Goal: Transaction & Acquisition: Purchase product/service

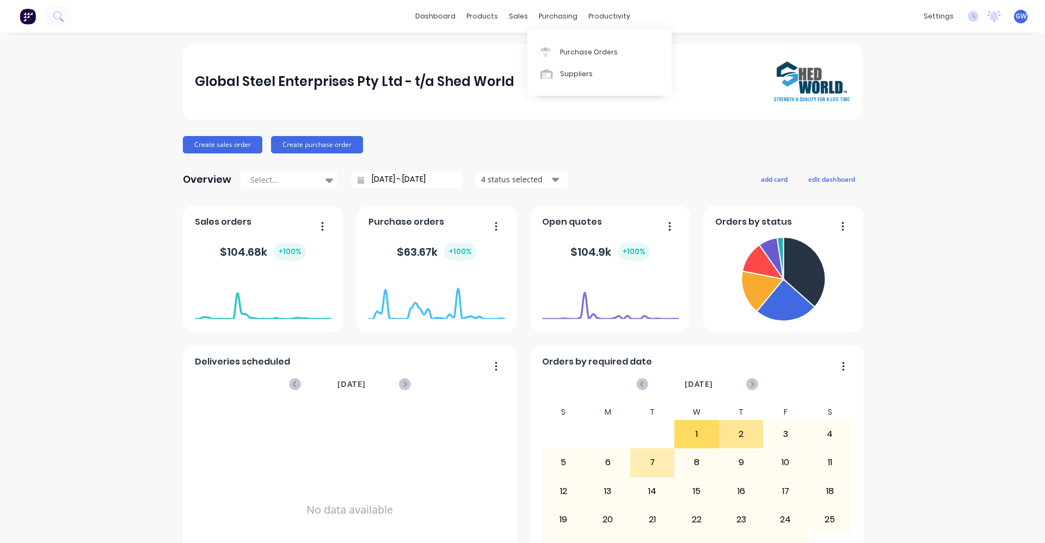
click at [549, 13] on div "purchasing" at bounding box center [558, 16] width 50 height 16
click at [574, 48] on div "Purchase Orders" at bounding box center [589, 52] width 58 height 10
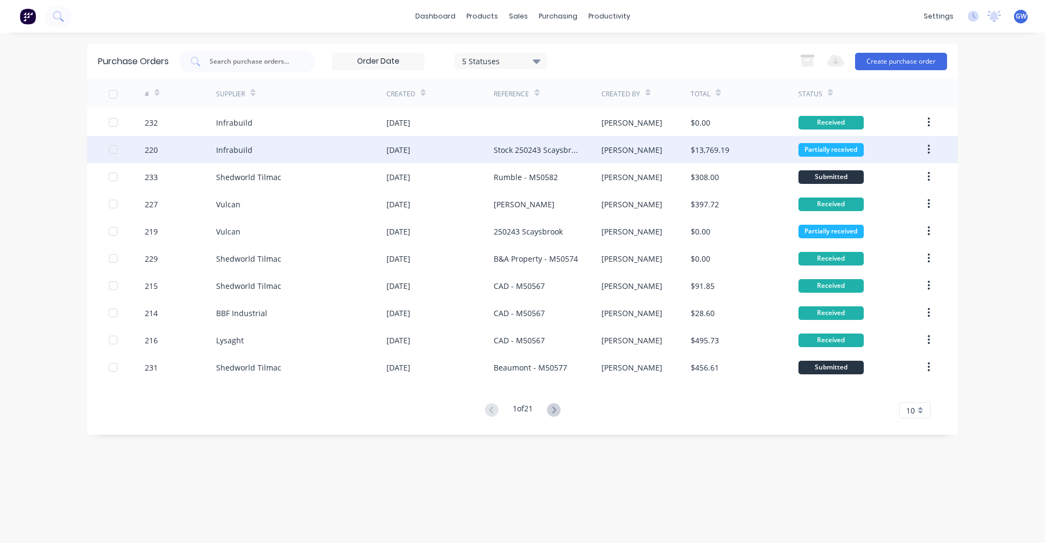
click at [524, 148] on div "Stock 250243 Scaysbrook" at bounding box center [535, 149] width 85 height 11
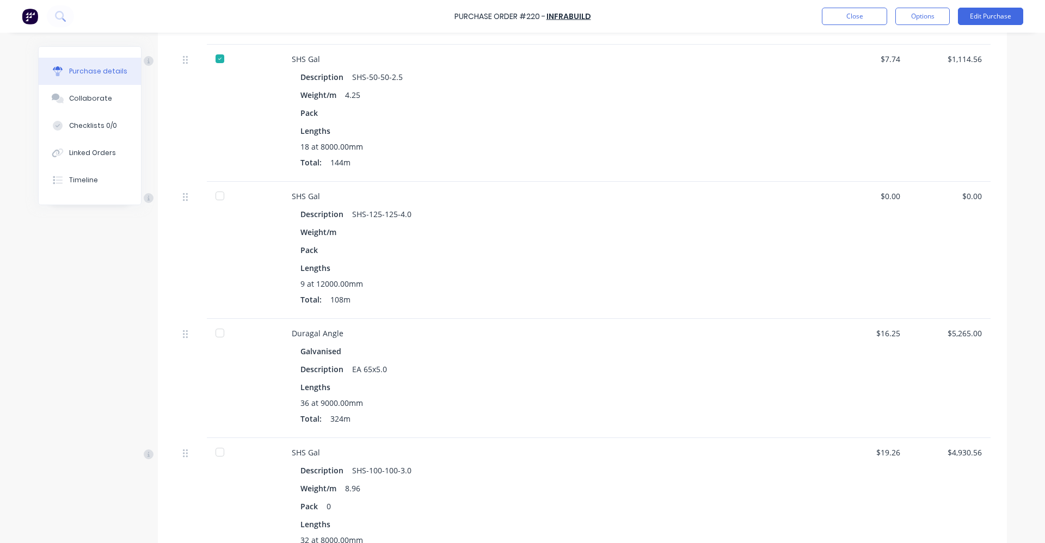
scroll to position [653, 0]
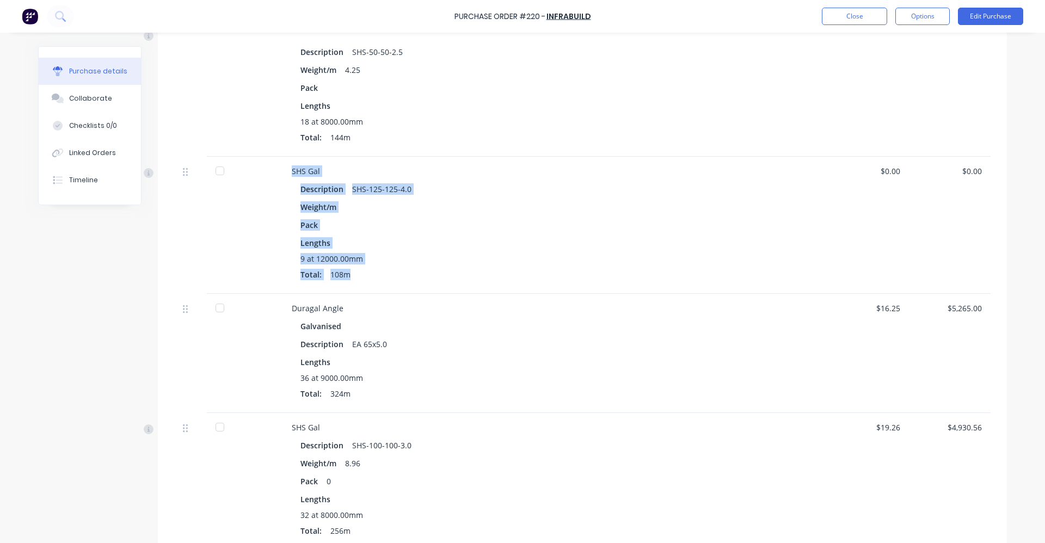
drag, startPoint x: 287, startPoint y: 170, endPoint x: 366, endPoint y: 270, distance: 127.4
click at [366, 270] on div "SHS Gal Description SHS-125-125-4.0 Weight/m Pack Lengths 9 at 12000.00mm Total…" at bounding box center [555, 225] width 544 height 137
click at [96, 299] on div "Created by [PERSON_NAME] Created [DATE] Required [DATE] Status Partially receiv…" at bounding box center [522, 43] width 968 height 1301
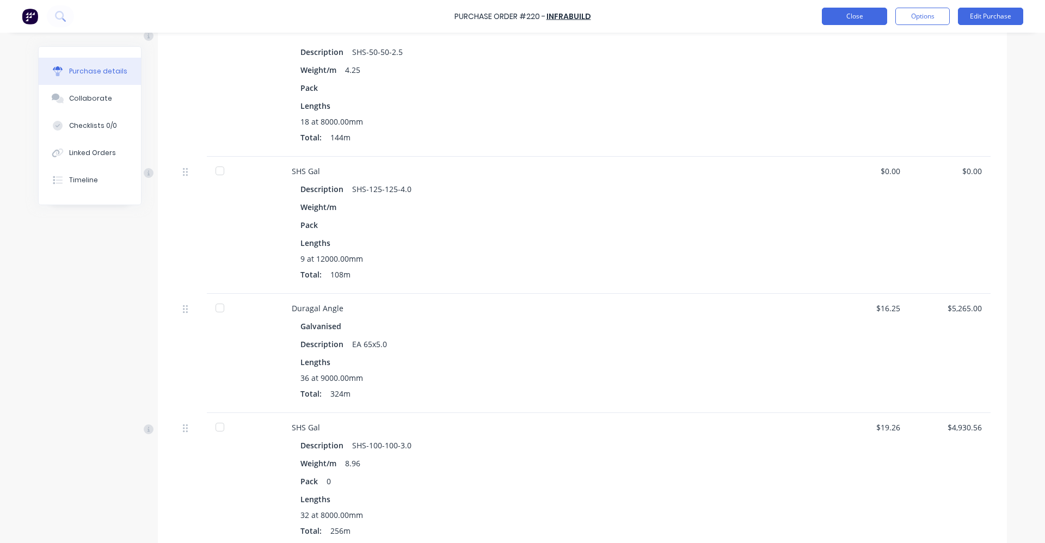
click at [866, 19] on button "Close" at bounding box center [853, 16] width 65 height 17
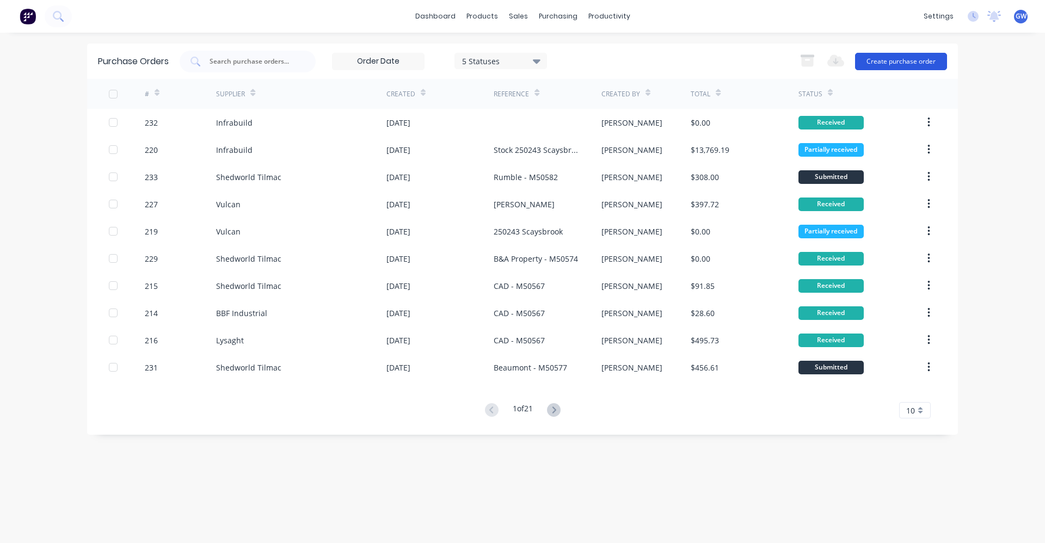
click at [905, 58] on button "Create purchase order" at bounding box center [901, 61] width 92 height 17
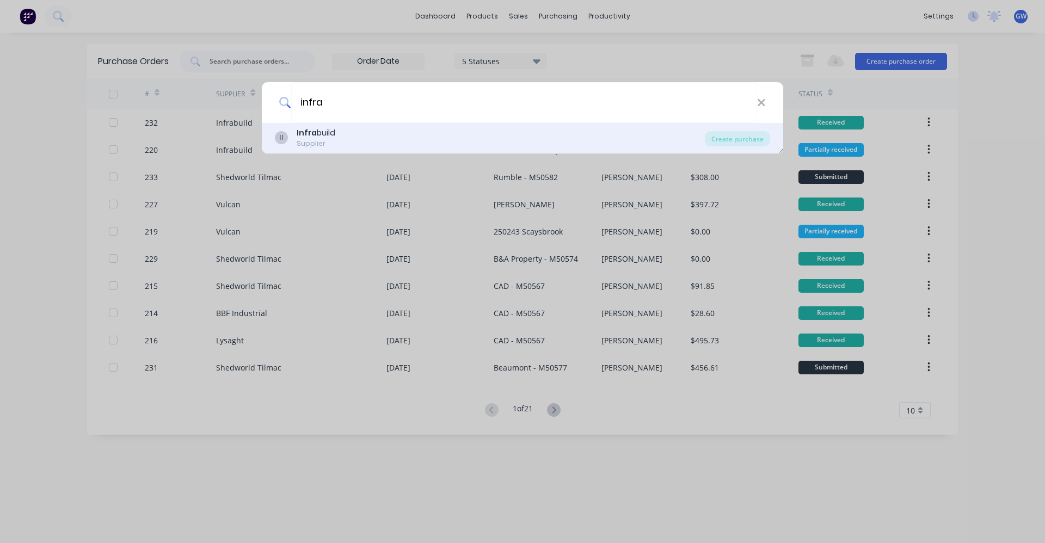
type input "infra"
click at [328, 132] on div "Infra build" at bounding box center [315, 132] width 39 height 11
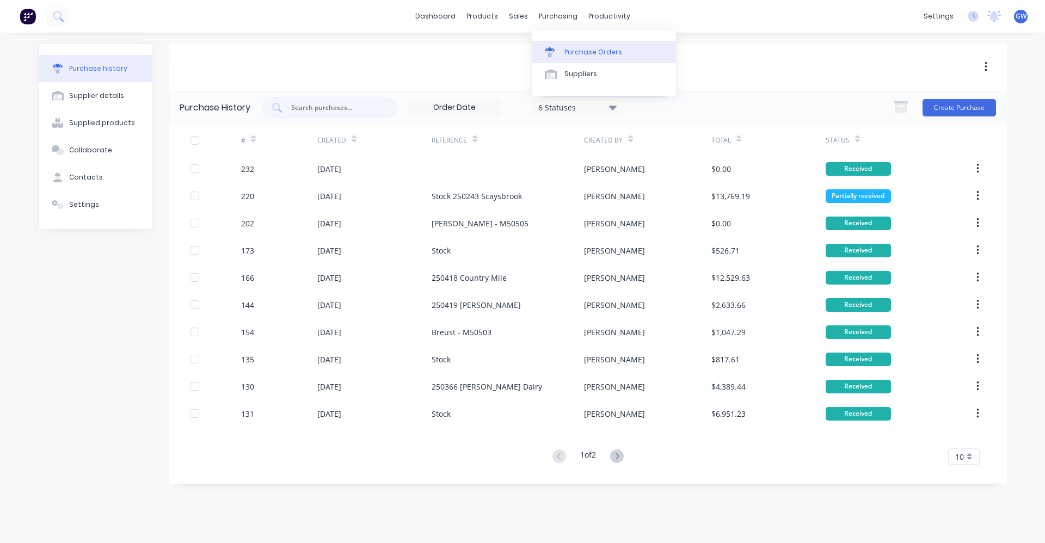
click at [572, 50] on div "Purchase Orders" at bounding box center [593, 52] width 58 height 10
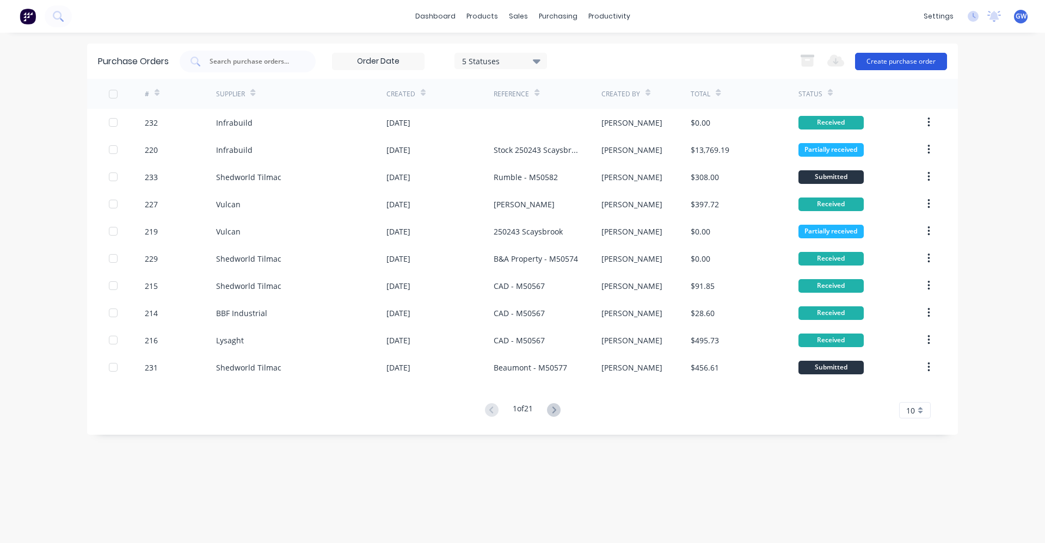
click at [893, 57] on button "Create purchase order" at bounding box center [901, 61] width 92 height 17
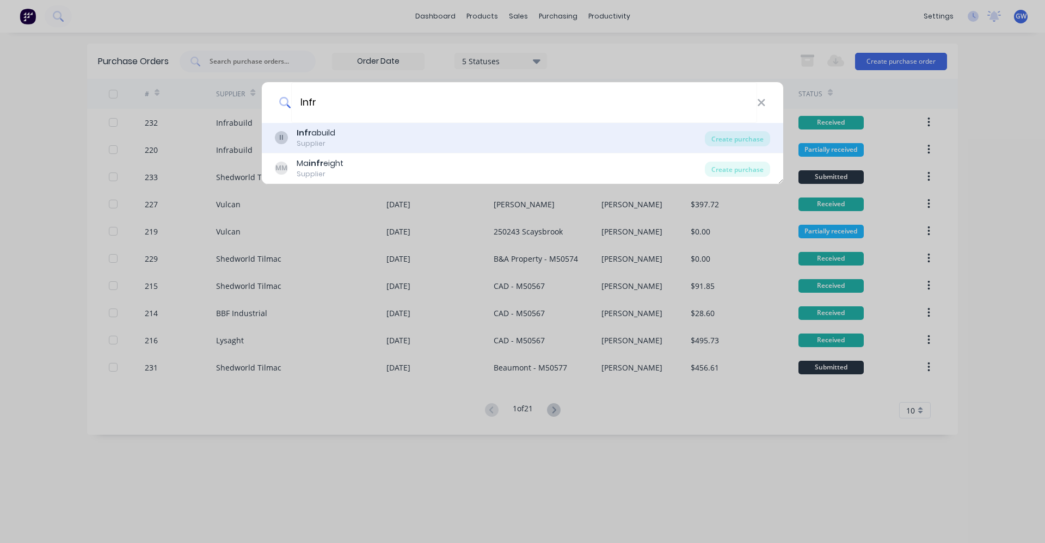
type input "Infr"
click at [307, 137] on b "Infr" at bounding box center [303, 132] width 15 height 11
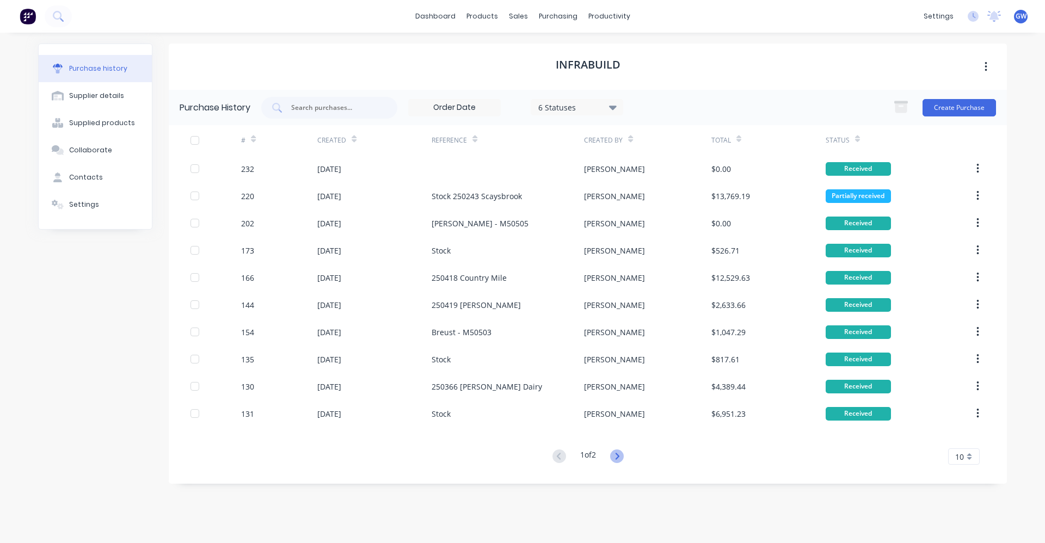
click at [621, 456] on icon at bounding box center [617, 456] width 14 height 14
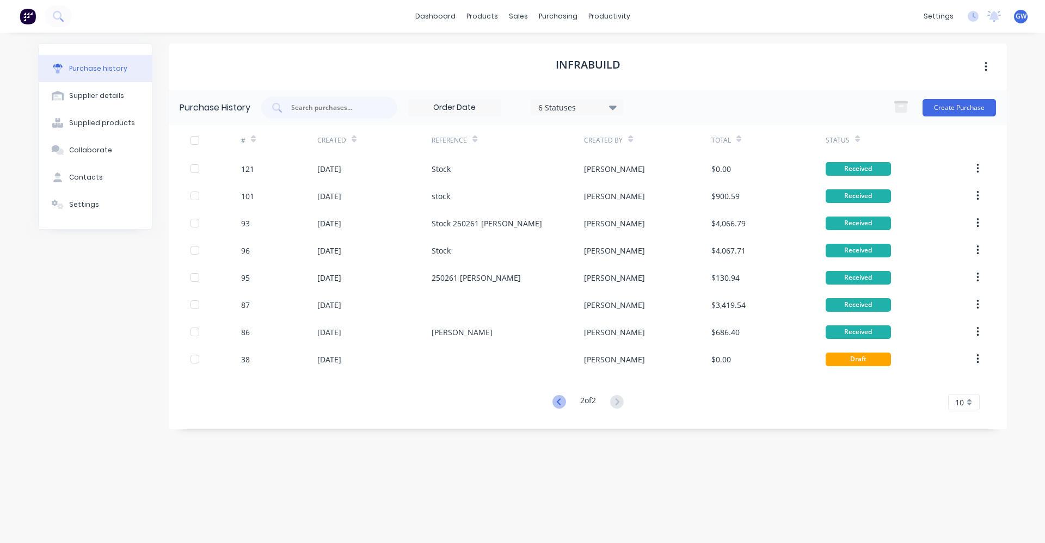
click at [556, 402] on icon at bounding box center [558, 401] width 4 height 7
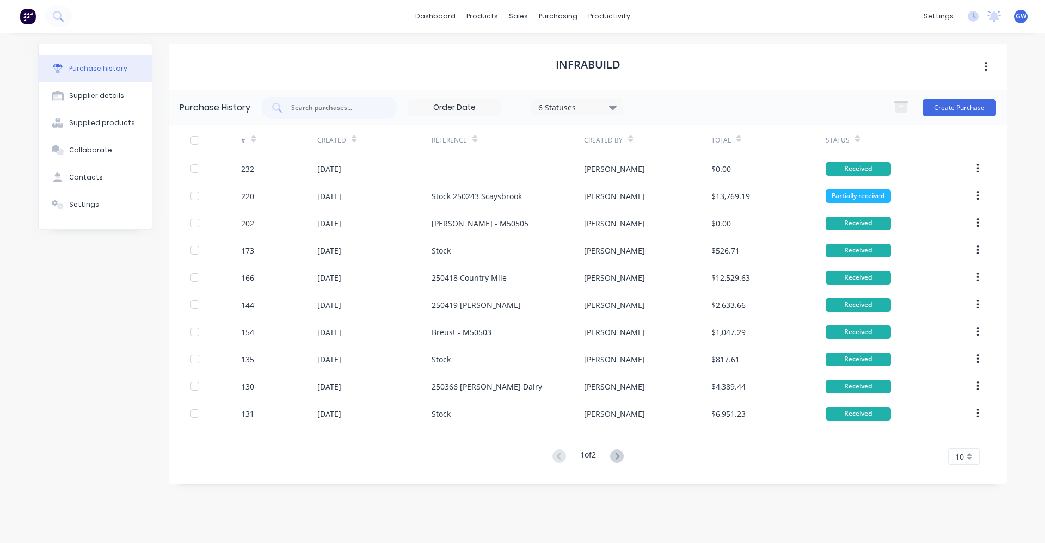
click at [986, 65] on icon "button" at bounding box center [985, 67] width 3 height 12
click at [784, 62] on div "Infrabuild" at bounding box center [588, 67] width 838 height 46
click at [555, 13] on div "purchasing" at bounding box center [558, 16] width 50 height 16
click at [581, 48] on div "Purchase Orders" at bounding box center [593, 52] width 58 height 10
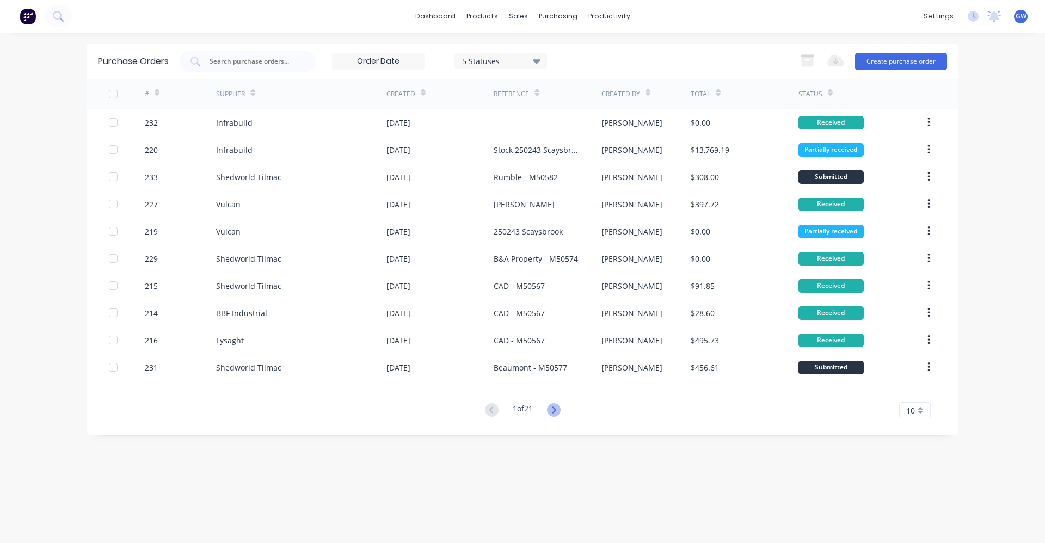
click at [554, 409] on icon at bounding box center [554, 410] width 14 height 14
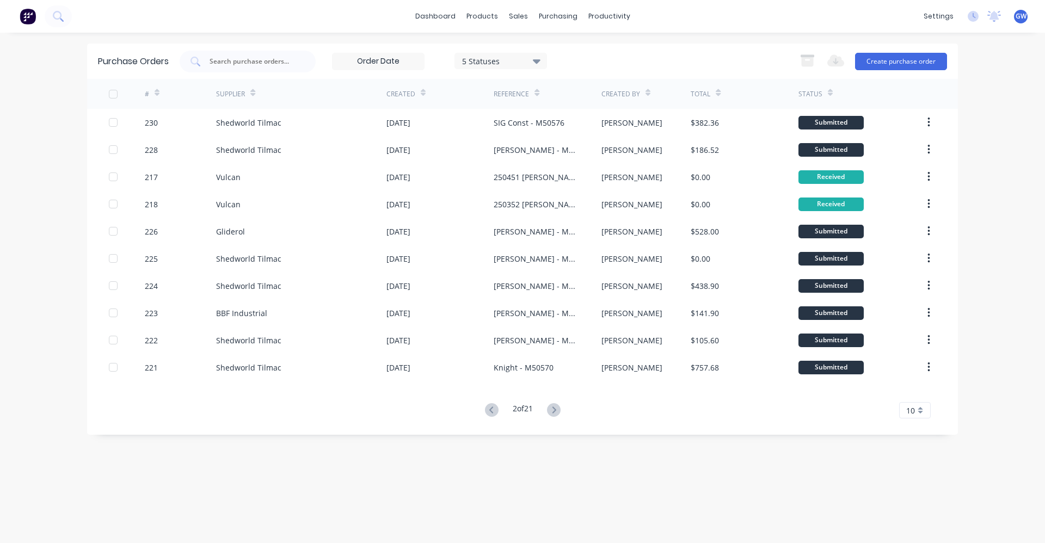
click at [554, 409] on icon at bounding box center [554, 410] width 14 height 14
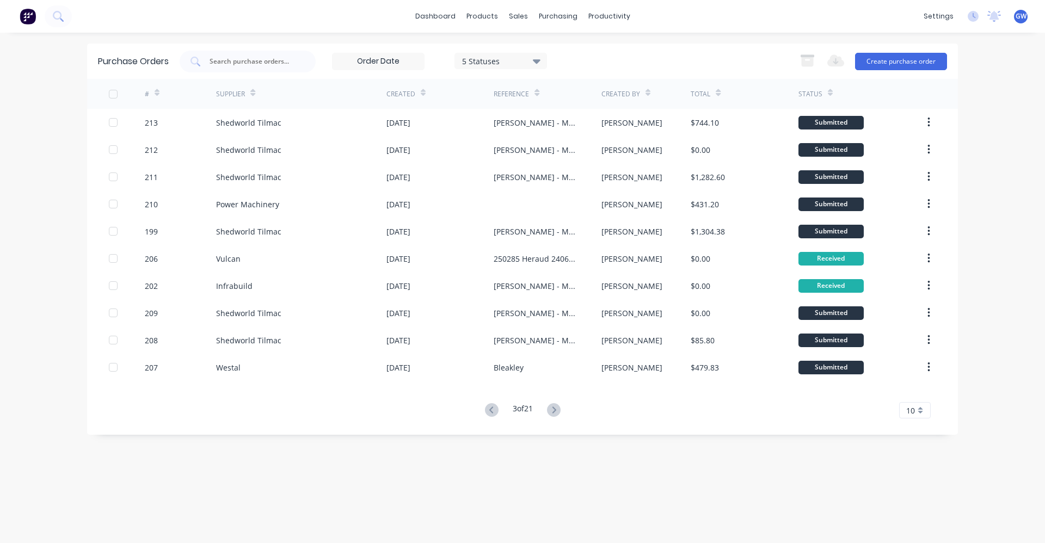
click at [554, 409] on icon at bounding box center [554, 410] width 14 height 14
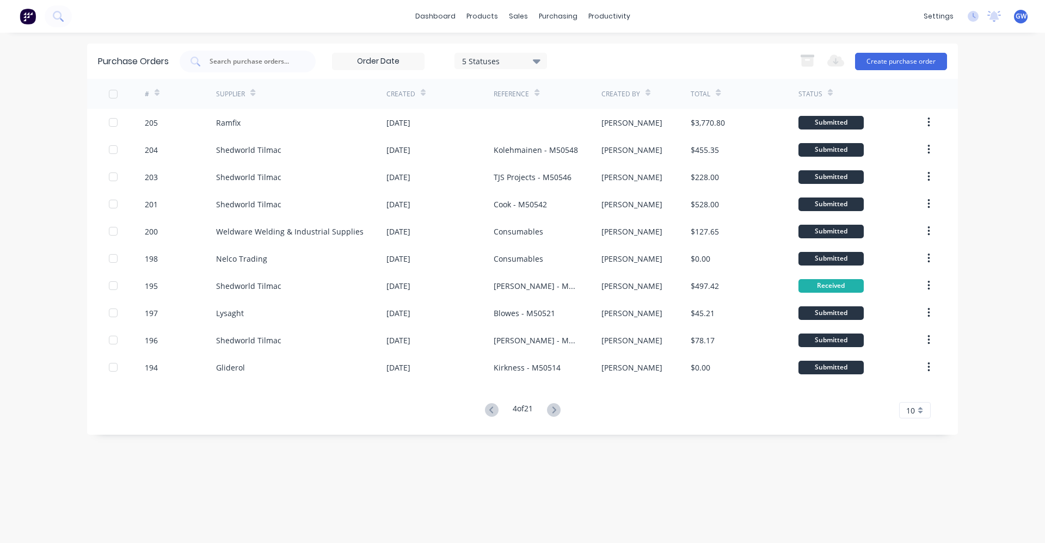
click at [554, 409] on icon at bounding box center [554, 410] width 14 height 14
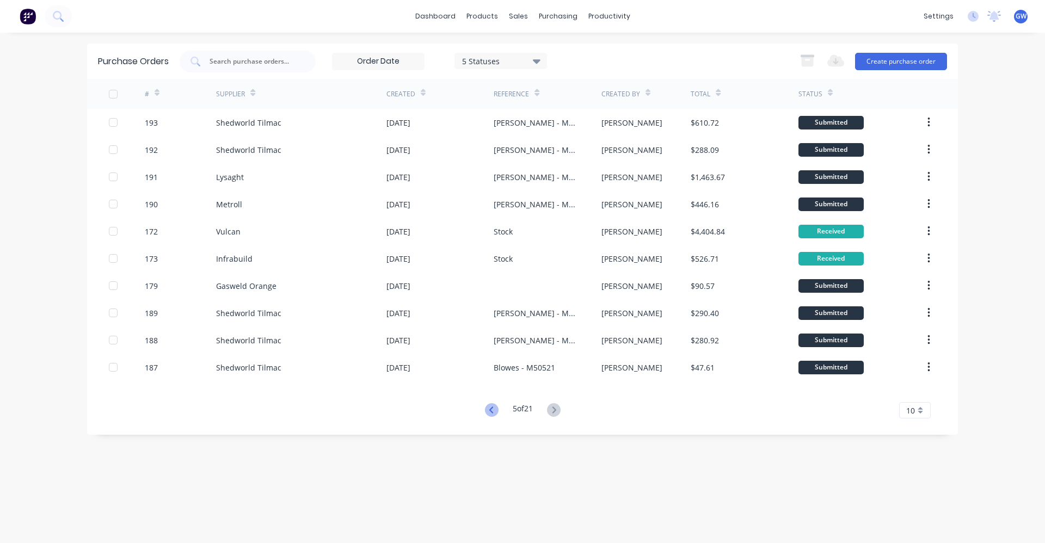
click at [495, 410] on icon at bounding box center [492, 410] width 14 height 14
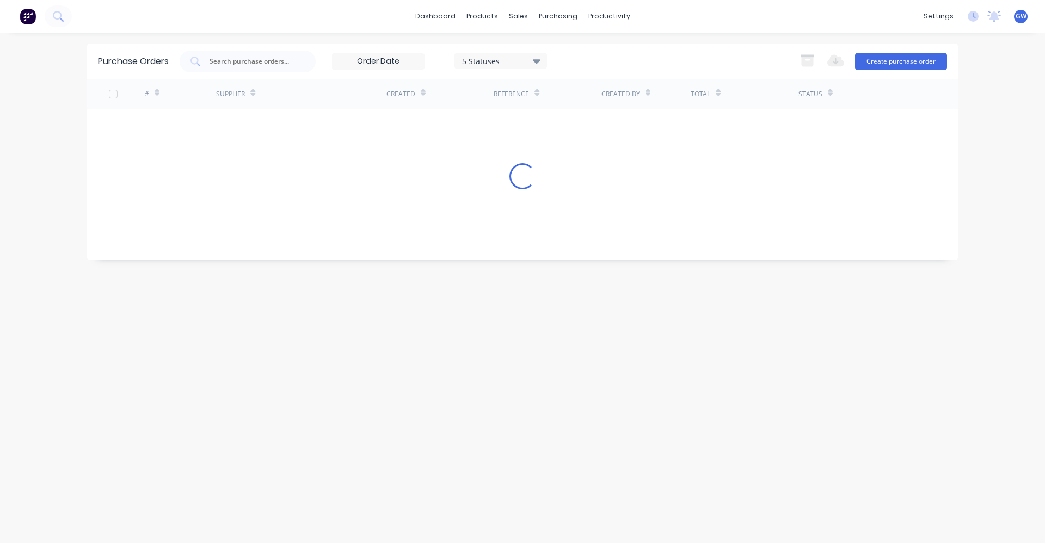
click at [495, 410] on div "Purchase Orders 5 Statuses 5 Statuses Export to Excel (XLSX) Create purchase or…" at bounding box center [522, 288] width 870 height 489
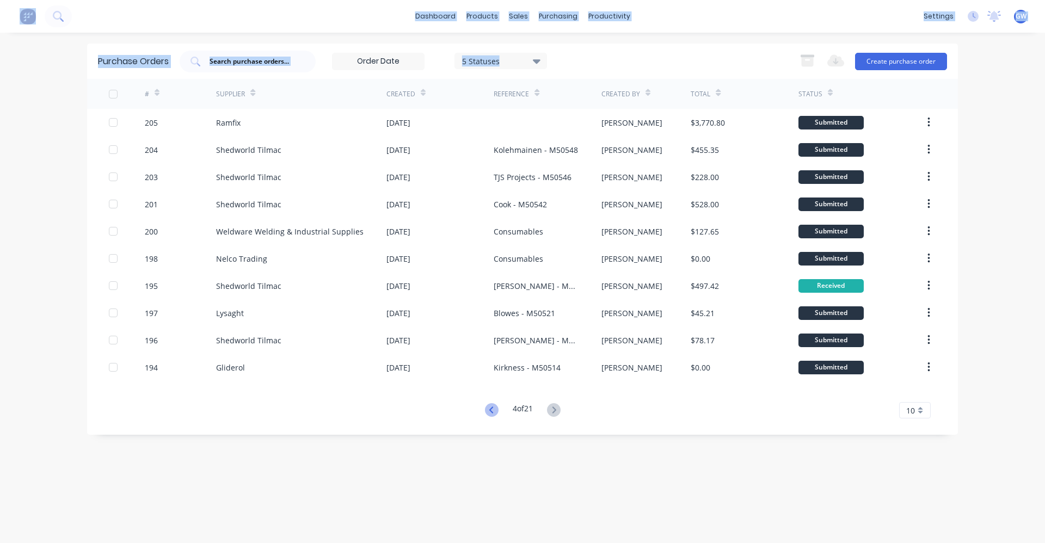
click at [495, 410] on icon at bounding box center [492, 410] width 14 height 14
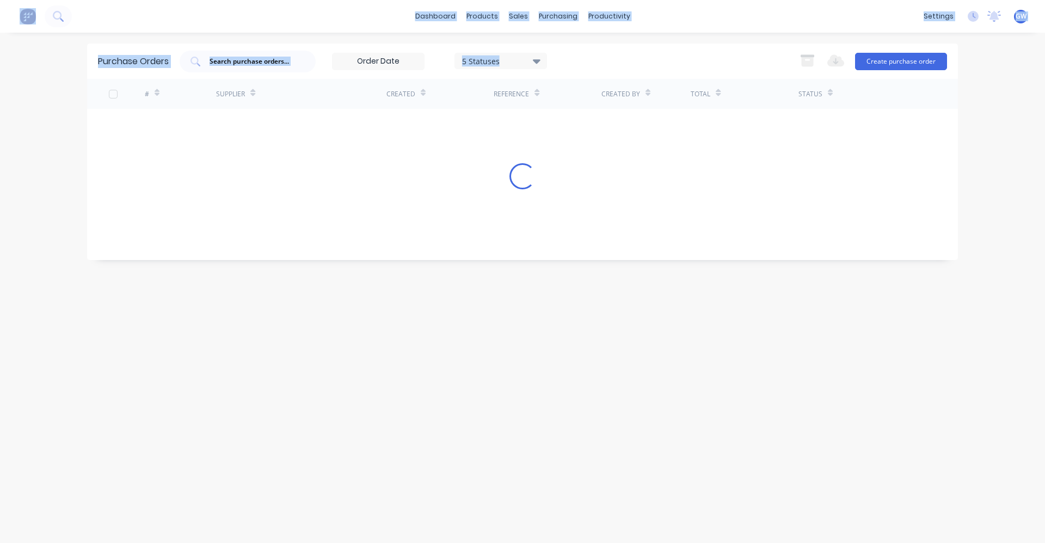
click at [494, 410] on div "Purchase Orders 5 Statuses 5 Statuses Export to Excel (XLSX) Create purchase or…" at bounding box center [522, 288] width 870 height 489
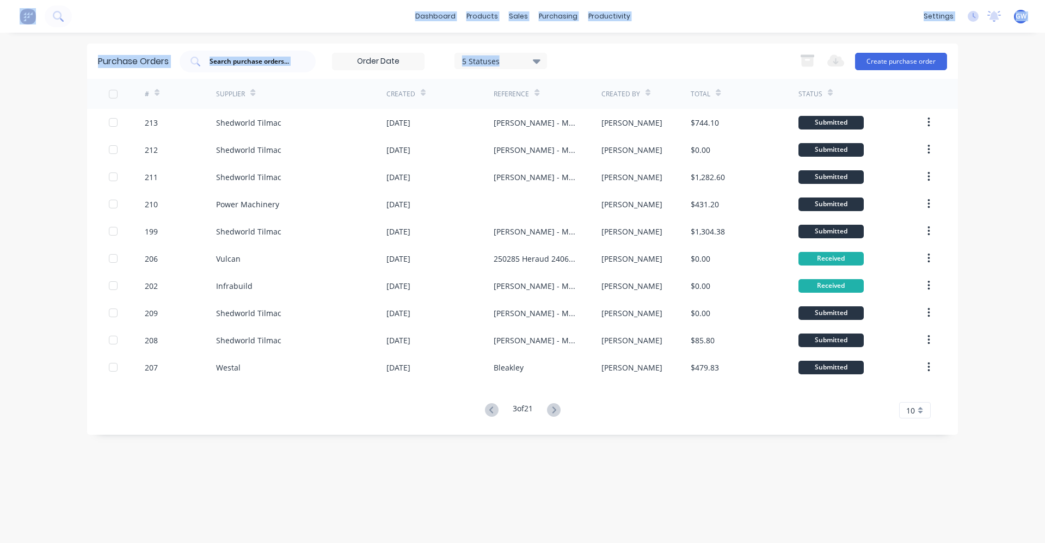
click at [494, 410] on icon at bounding box center [492, 410] width 14 height 14
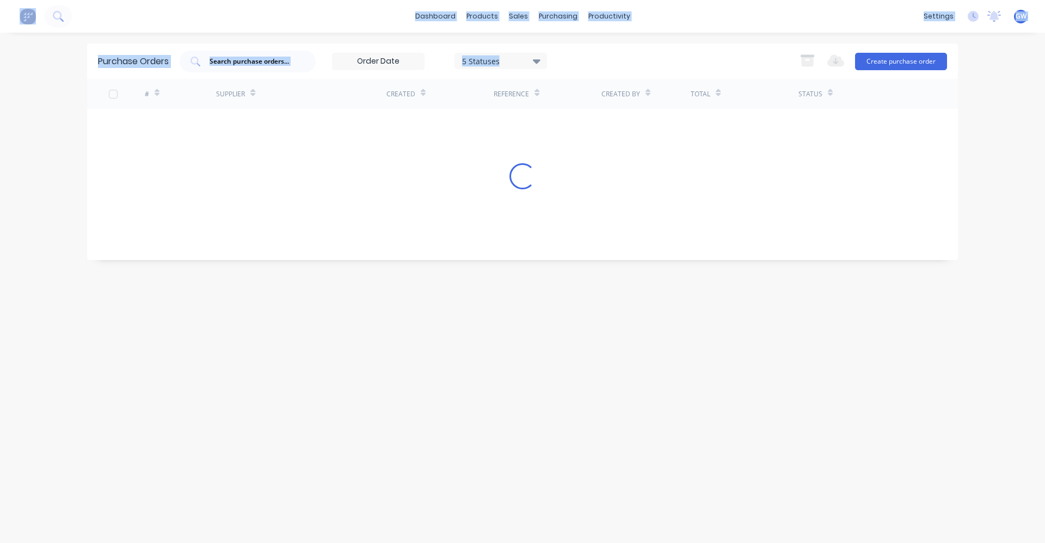
click at [494, 410] on div "Purchase Orders 5 Statuses 5 Statuses Export to Excel (XLSX) Create purchase or…" at bounding box center [522, 288] width 870 height 489
click at [493, 410] on div "Purchase Orders 5 Statuses 5 Statuses Export to Excel (XLSX) Create purchase or…" at bounding box center [522, 288] width 870 height 489
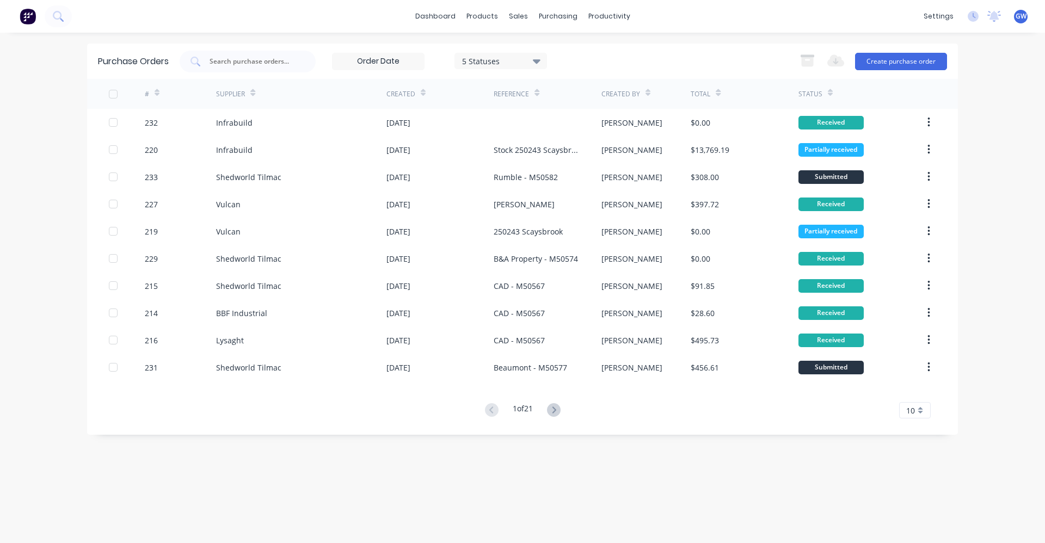
click at [639, 51] on div "5 Statuses 5 Statuses Export to Excel (XLSX) Create purchase order" at bounding box center [563, 62] width 767 height 22
click at [536, 60] on icon at bounding box center [537, 61] width 8 height 4
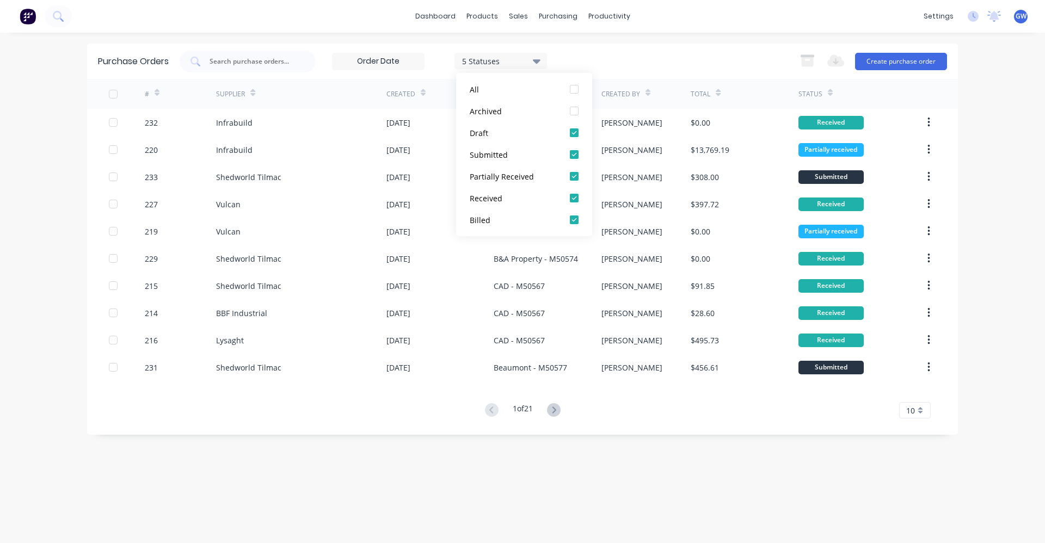
click at [619, 54] on div "5 Statuses 5 Statuses Export to Excel (XLSX) Create purchase order" at bounding box center [563, 62] width 767 height 22
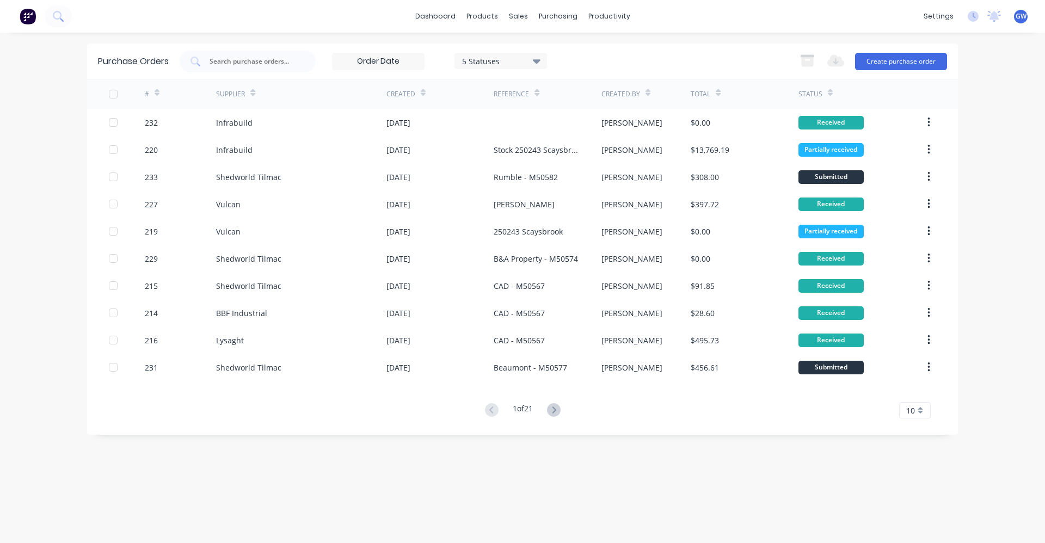
click at [645, 92] on icon at bounding box center [647, 93] width 5 height 8
click at [919, 411] on div "10" at bounding box center [915, 410] width 32 height 16
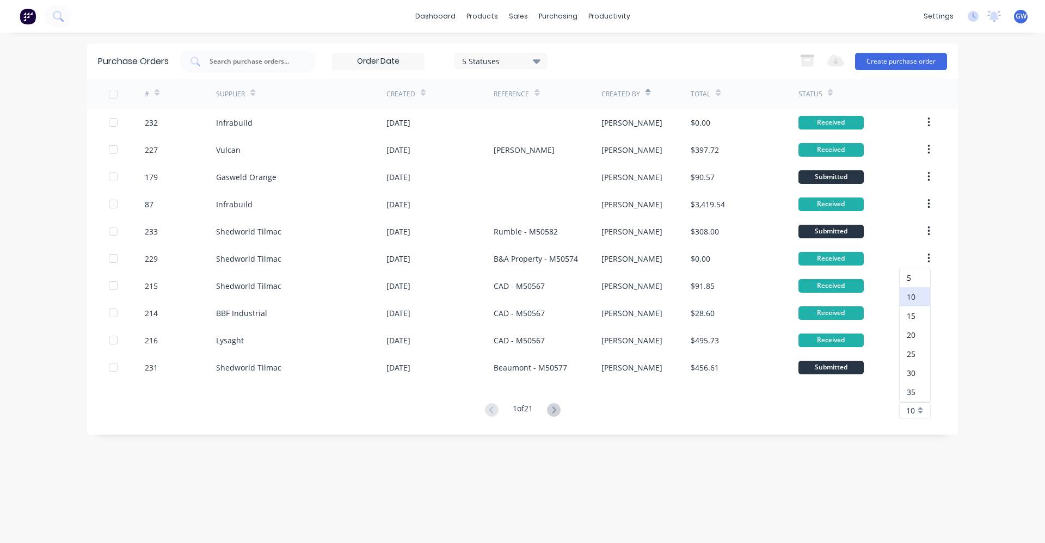
click at [914, 391] on div "35" at bounding box center [914, 391] width 30 height 19
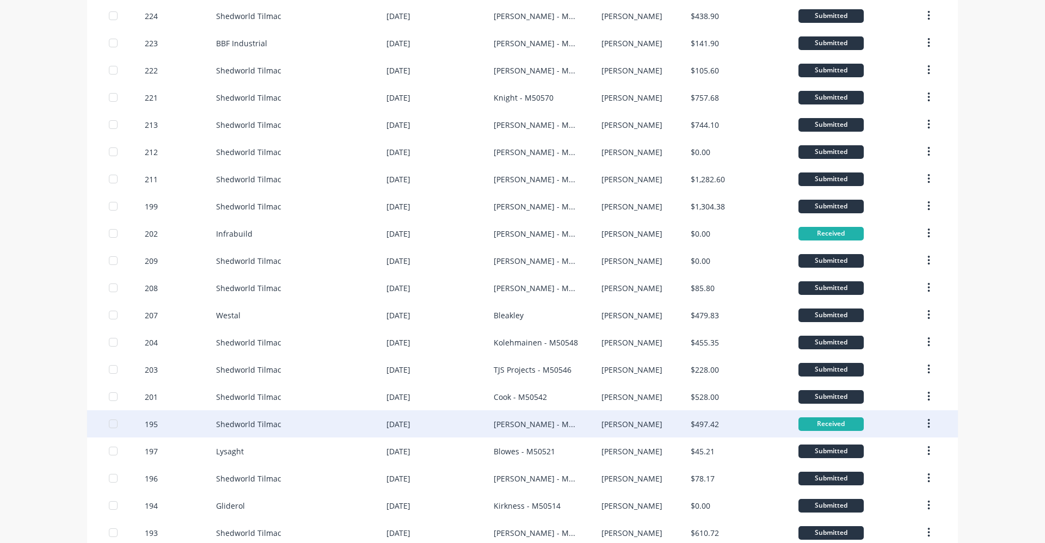
scroll to position [583, 0]
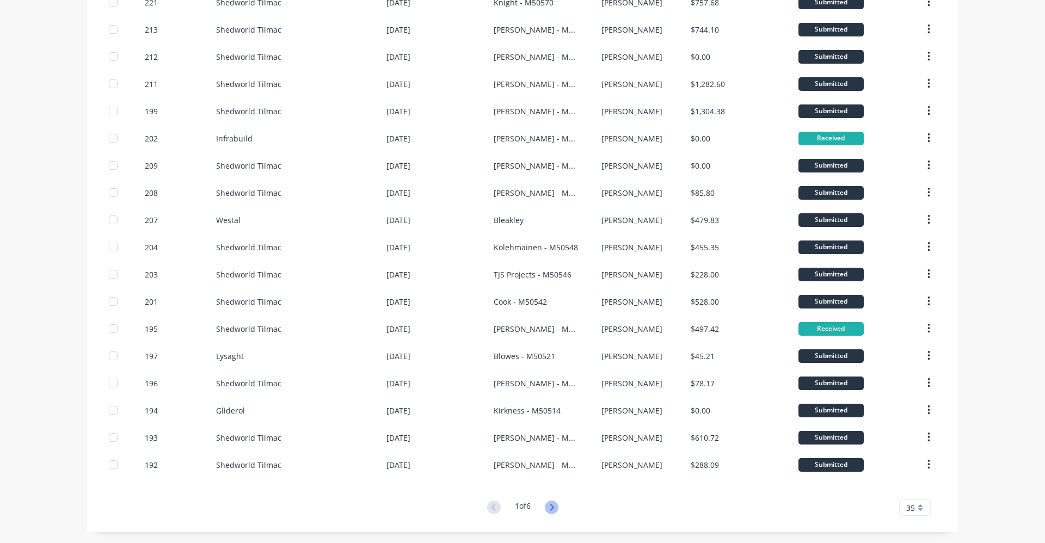
click at [547, 507] on icon at bounding box center [552, 508] width 14 height 14
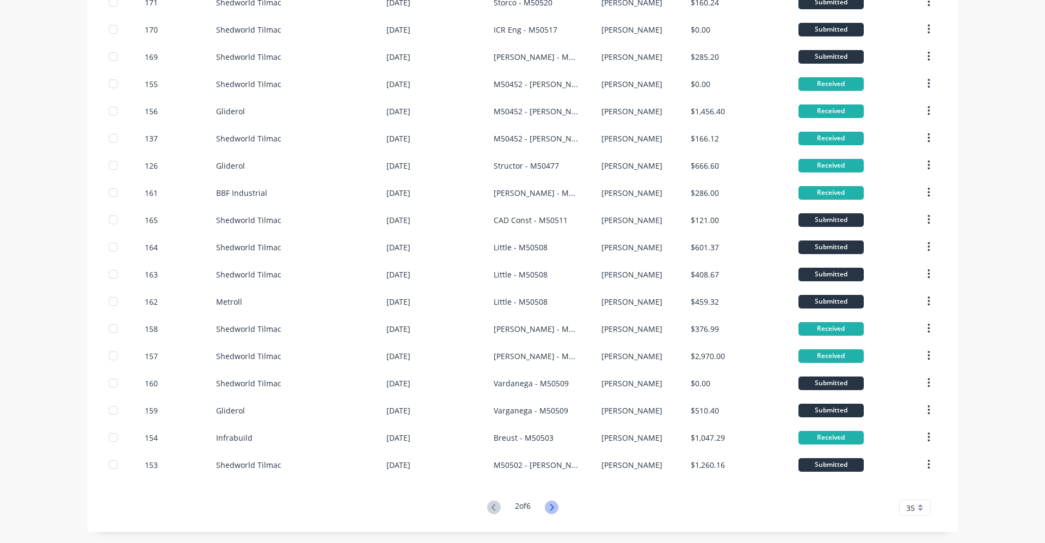
click at [553, 509] on icon at bounding box center [552, 508] width 14 height 14
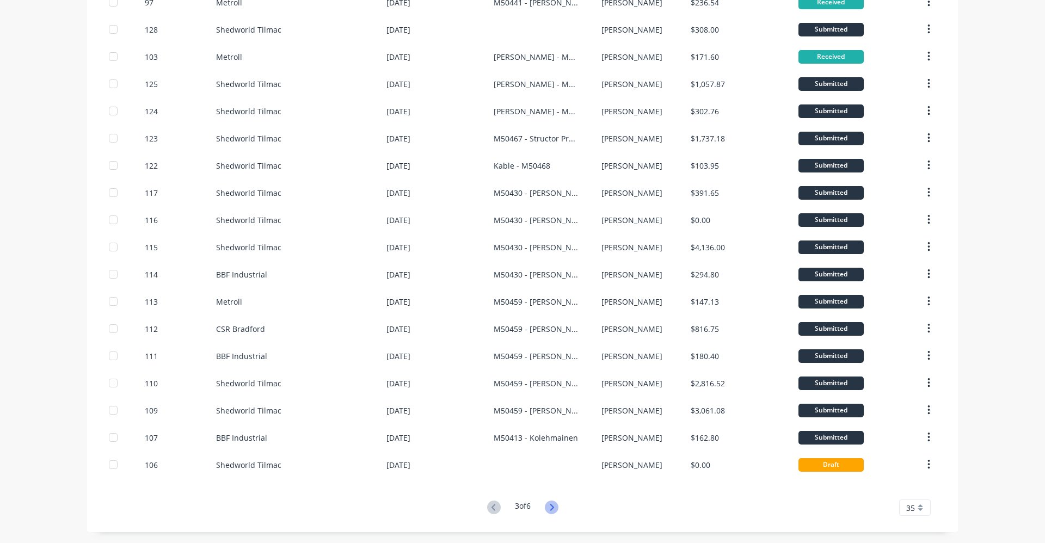
click at [548, 503] on icon at bounding box center [552, 508] width 14 height 14
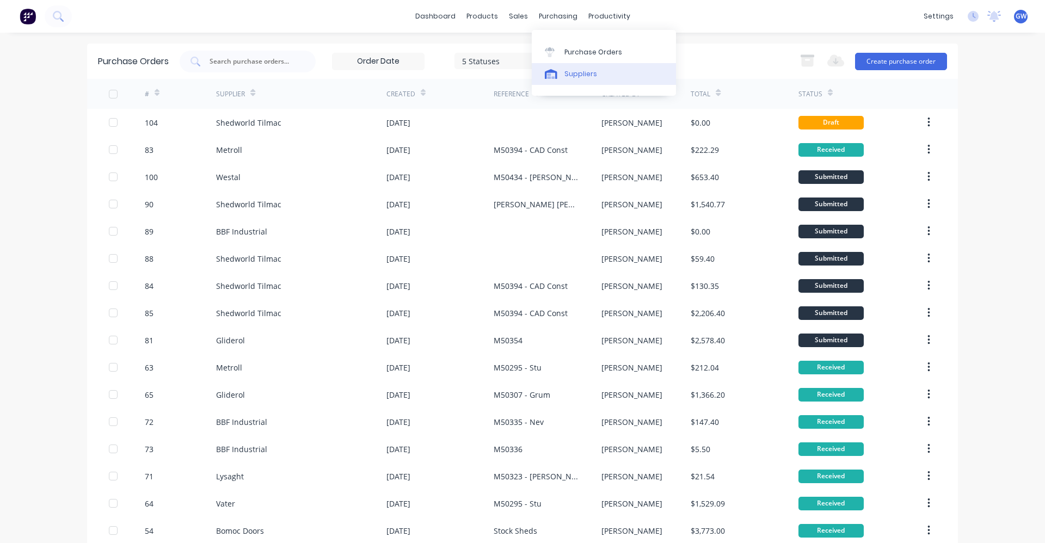
click at [577, 73] on div "Suppliers" at bounding box center [580, 74] width 33 height 10
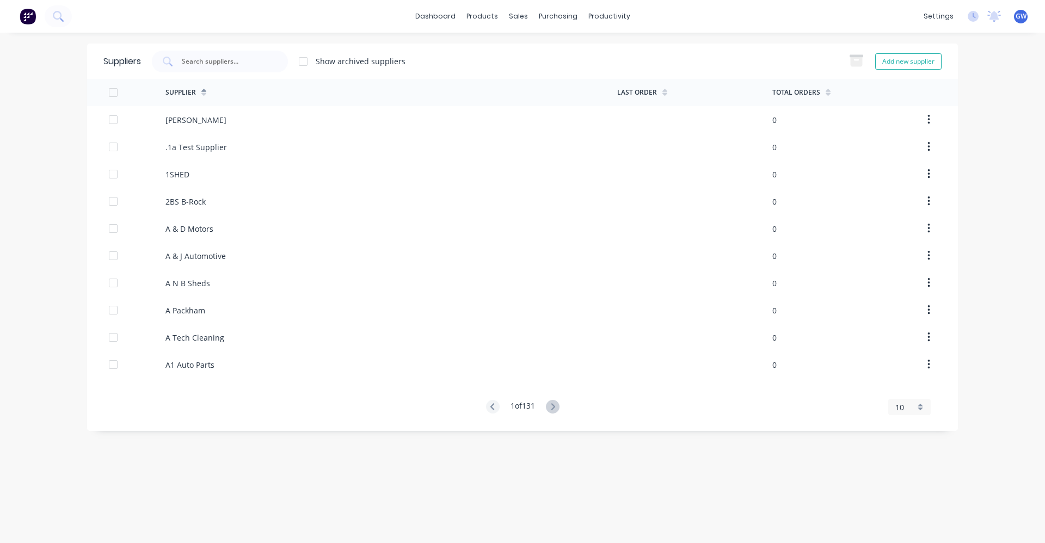
click at [1006, 57] on div "dashboard products sales purchasing productivity dashboard products Product Cat…" at bounding box center [522, 271] width 1045 height 543
click at [575, 51] on div "Purchase Orders" at bounding box center [593, 52] width 58 height 10
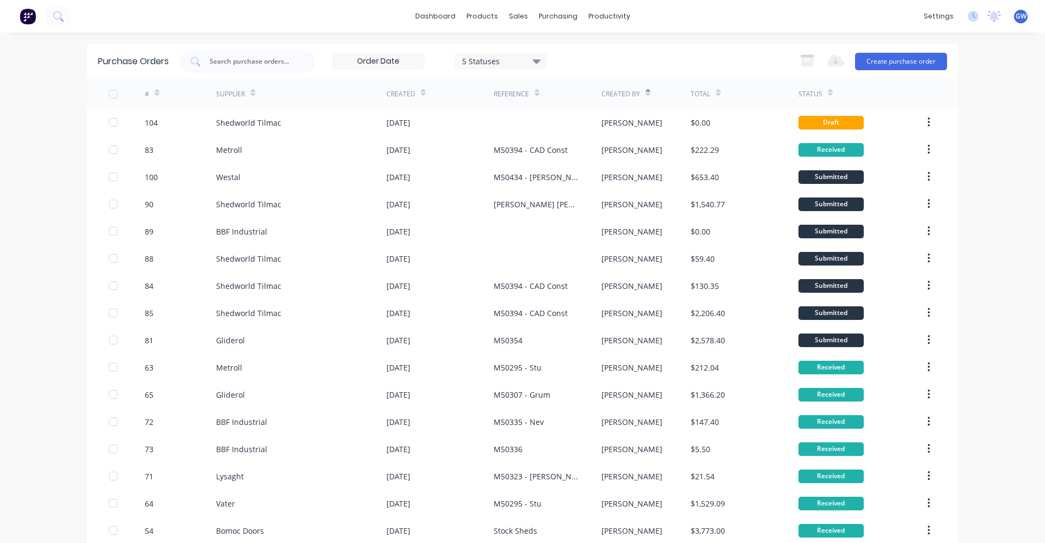
click at [645, 92] on icon at bounding box center [647, 93] width 5 height 8
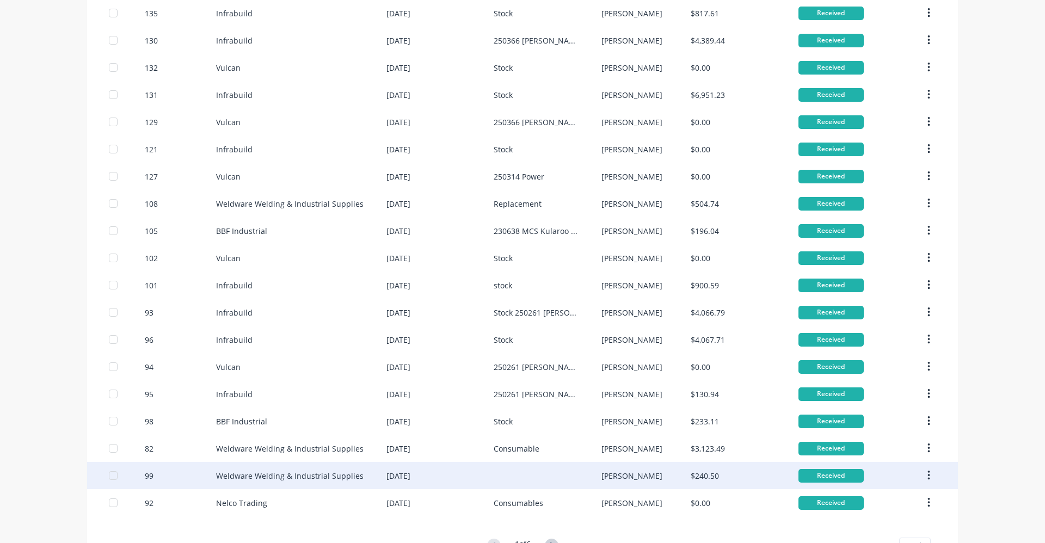
scroll to position [583, 0]
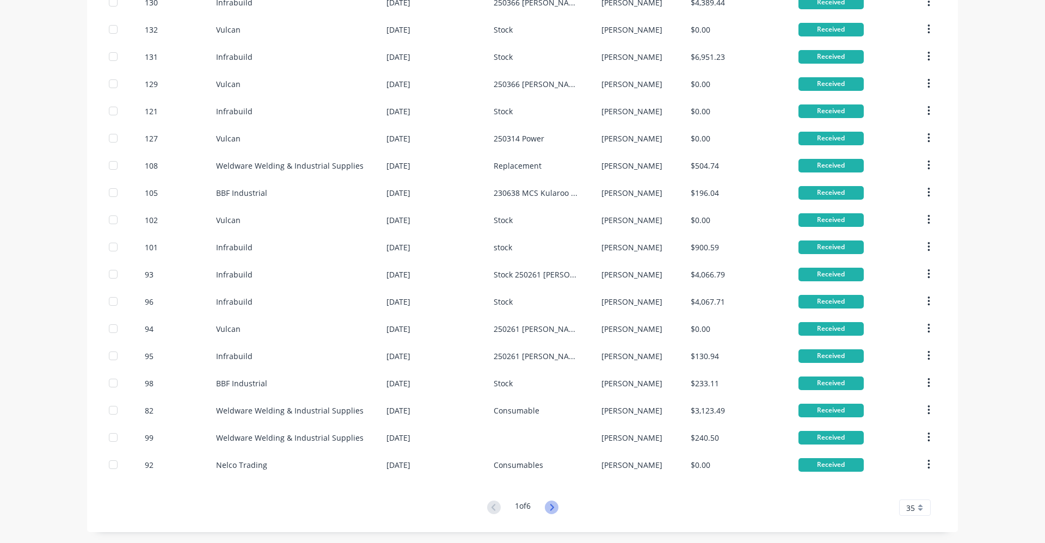
click at [549, 505] on icon at bounding box center [551, 507] width 4 height 7
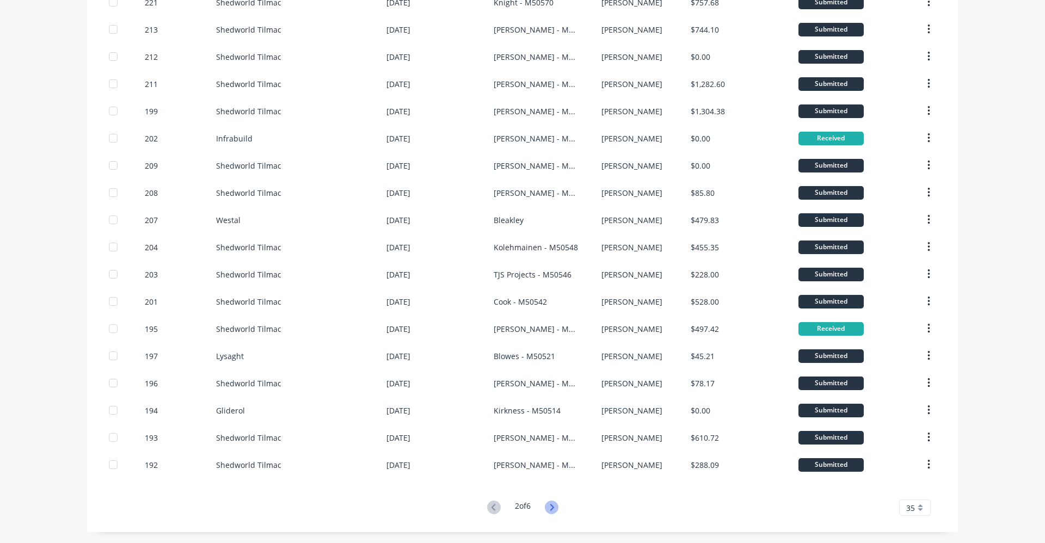
click at [549, 508] on icon at bounding box center [551, 507] width 4 height 7
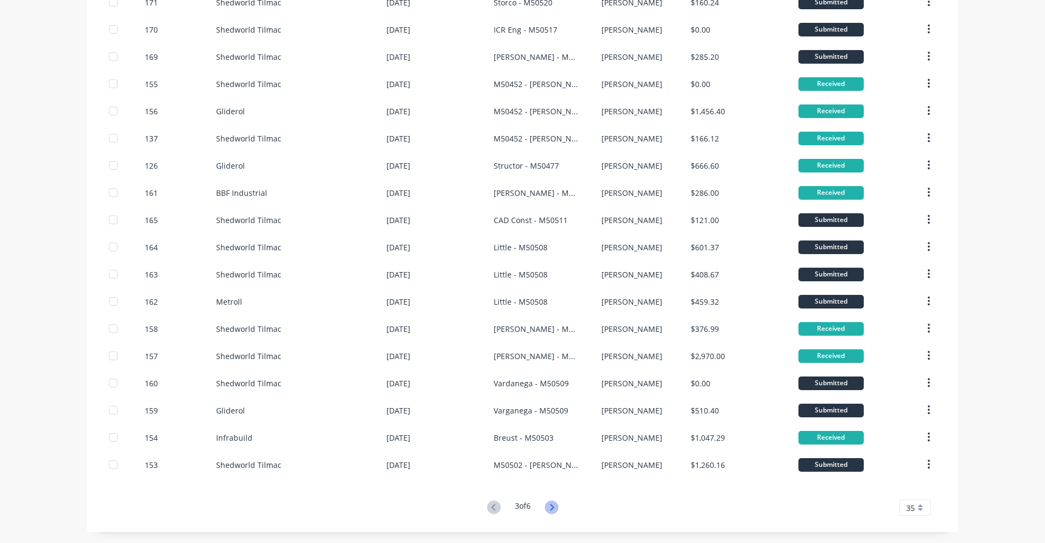
click at [549, 507] on icon at bounding box center [552, 508] width 14 height 14
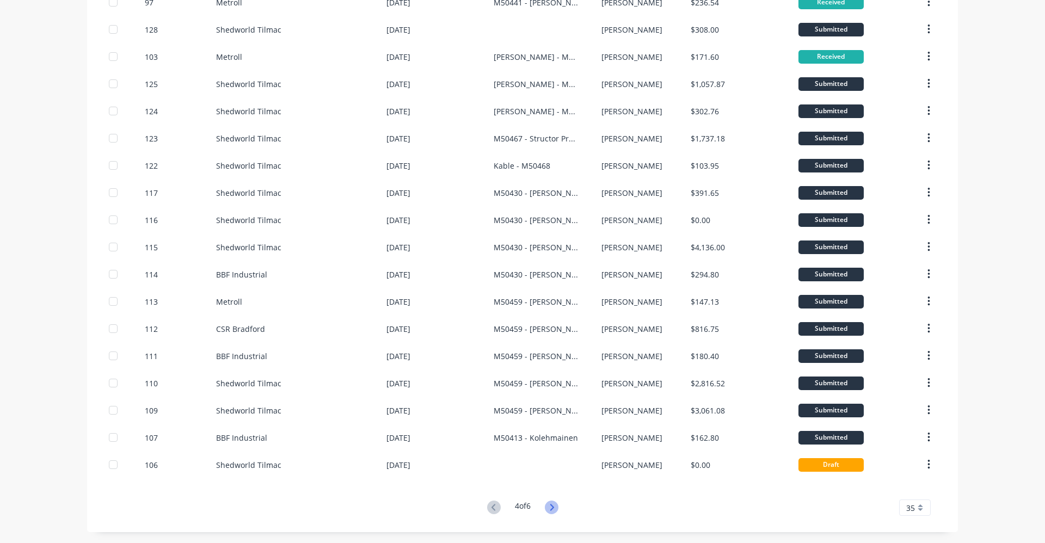
click at [548, 508] on icon at bounding box center [552, 508] width 14 height 14
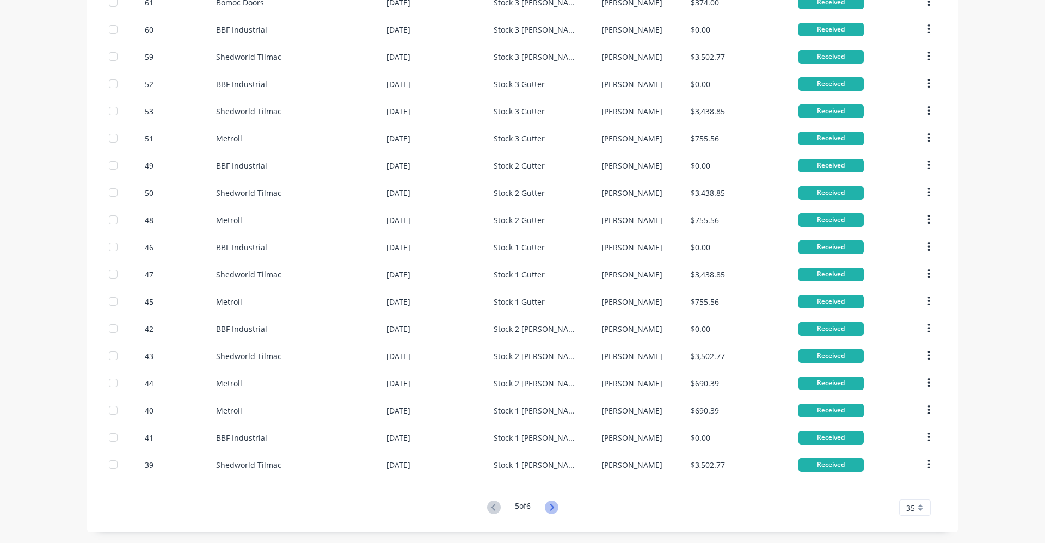
click at [549, 507] on icon at bounding box center [552, 508] width 14 height 14
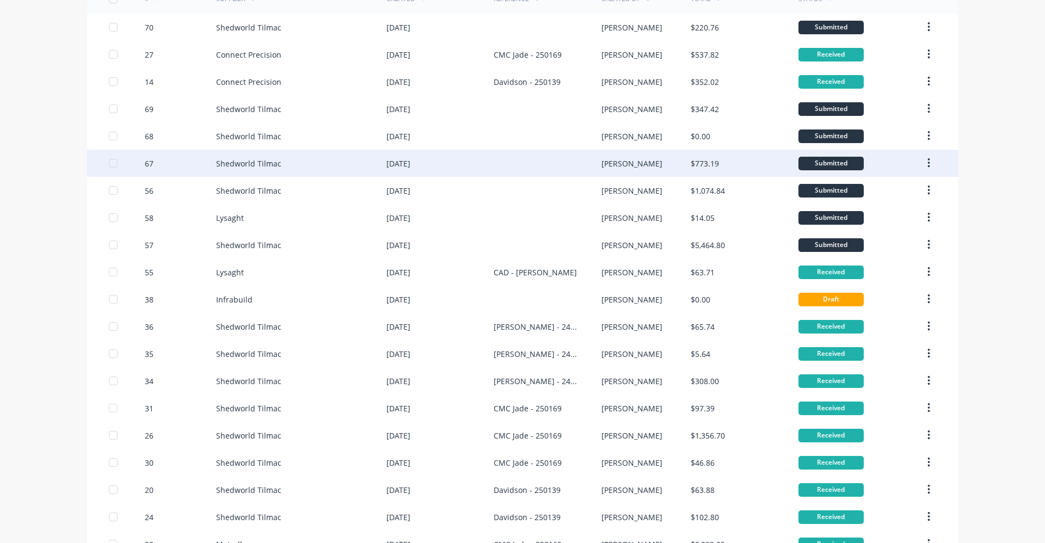
scroll to position [0, 0]
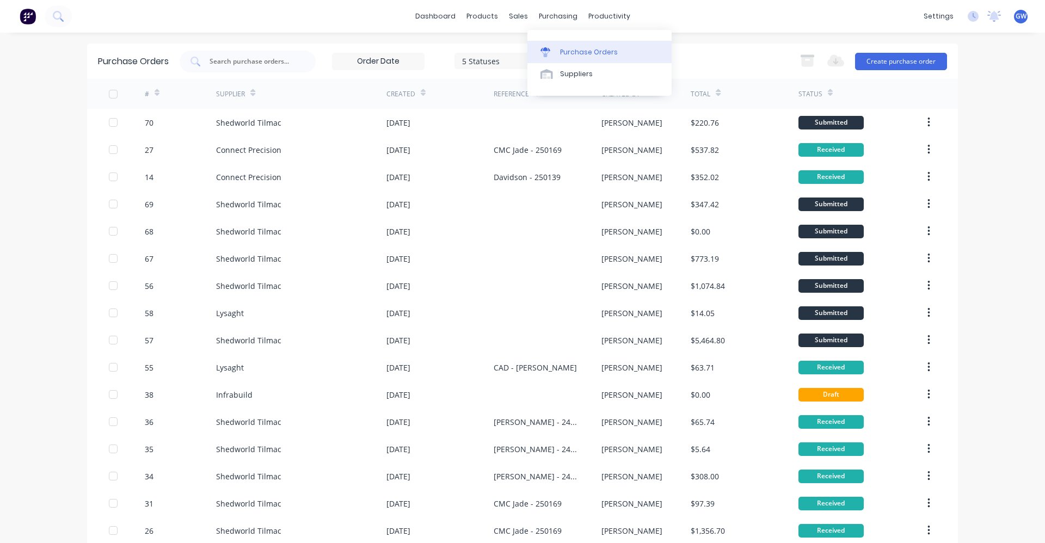
click at [569, 53] on div "Purchase Orders" at bounding box center [589, 52] width 58 height 10
click at [895, 58] on button "Create purchase order" at bounding box center [901, 61] width 92 height 17
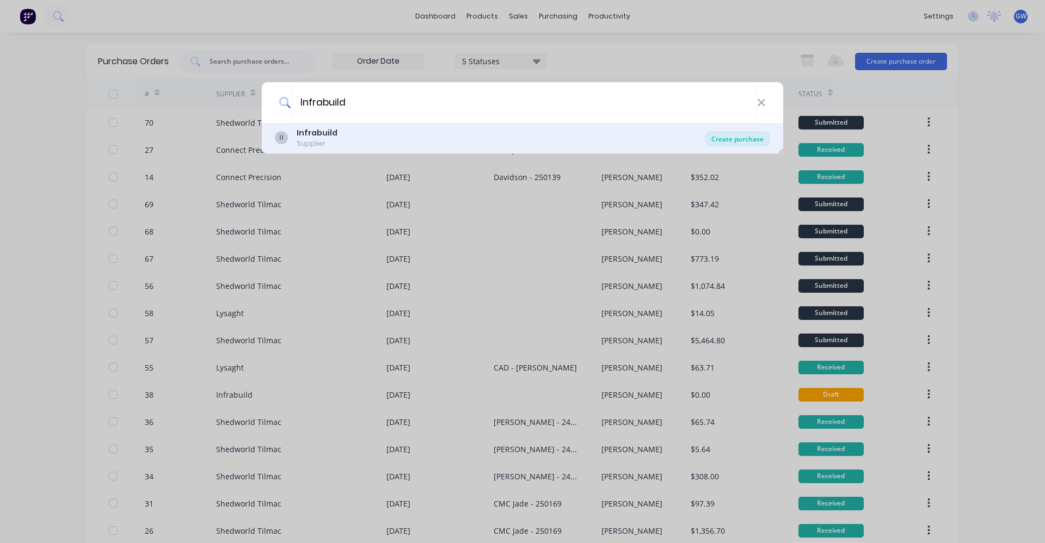
type input "Infrabuild"
click at [731, 139] on div "Create purchase" at bounding box center [737, 138] width 65 height 15
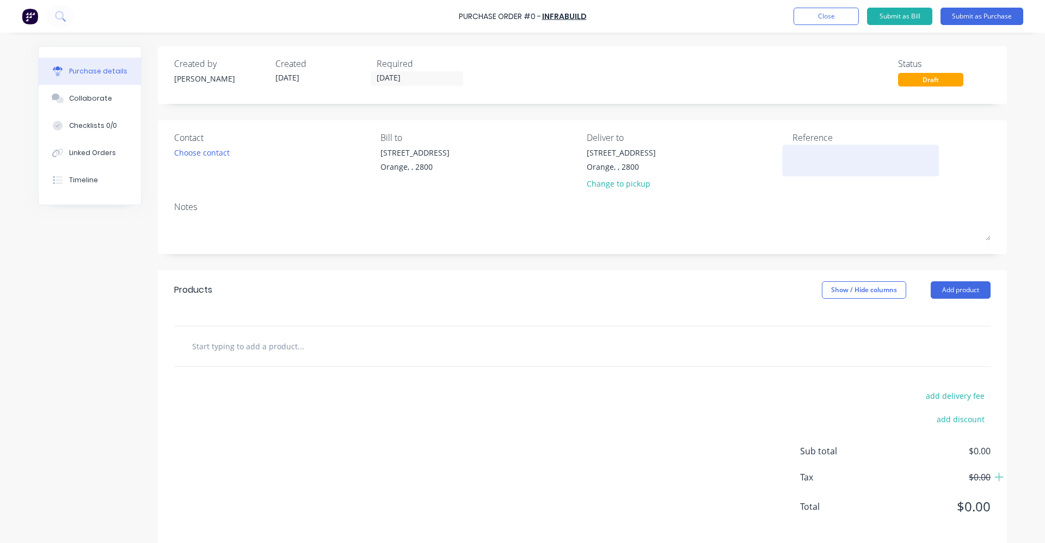
click at [809, 150] on textarea at bounding box center [860, 159] width 136 height 24
type textarea "250286 - Orial"
type textarea "x"
type textarea "250286 - Orial"
click at [243, 345] on input "text" at bounding box center [300, 346] width 218 height 22
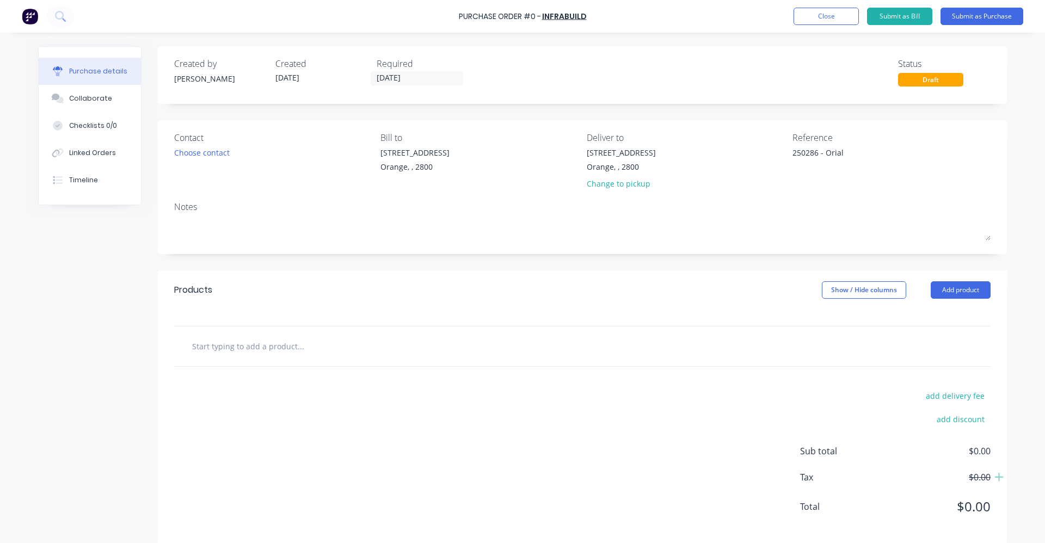
type textarea "x"
type input "S"
type textarea "x"
type input "SH"
type textarea "x"
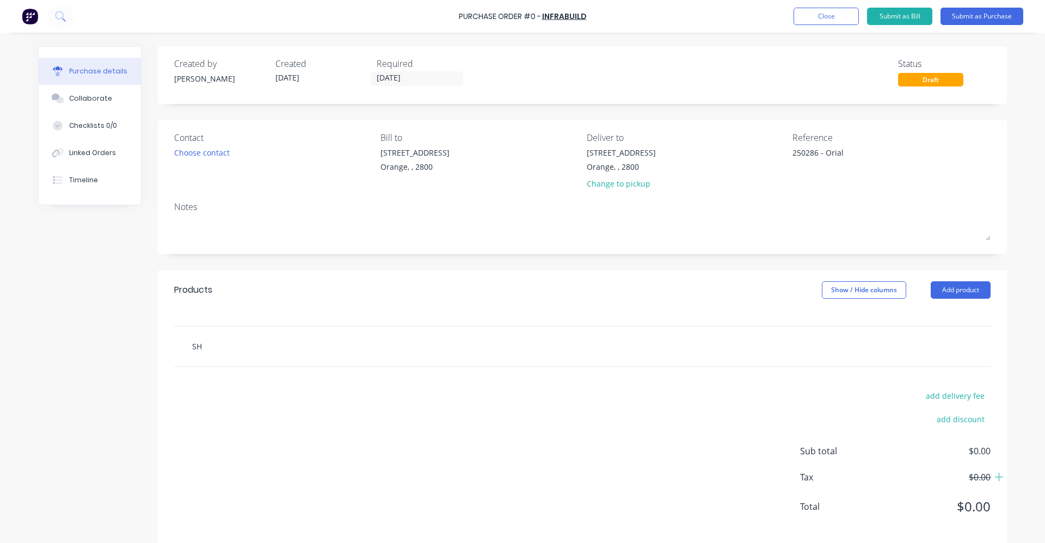
type input "SHS"
type textarea "x"
type input "SHS"
type textarea "x"
type input "SHS 1"
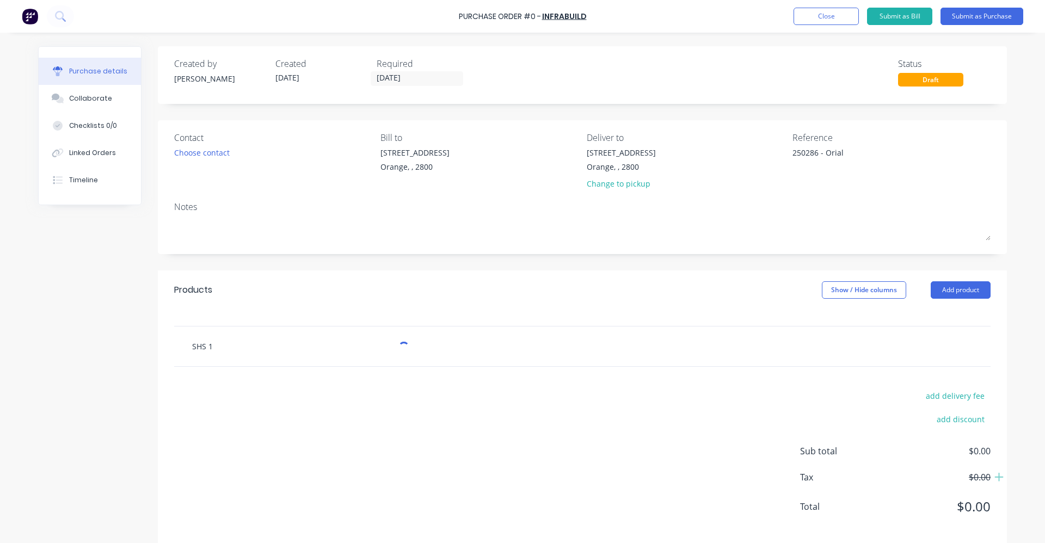
type textarea "x"
type input "SHS 12"
type textarea "x"
type input "SHS 125"
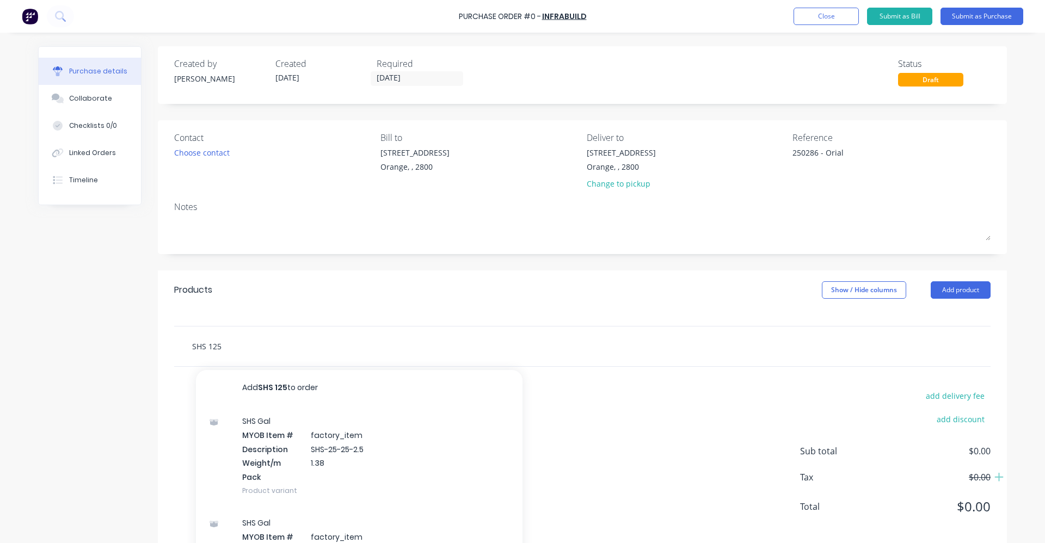
type textarea "x"
type input "SHS 125-"
type textarea "x"
type input "SHS 125-1"
type textarea "x"
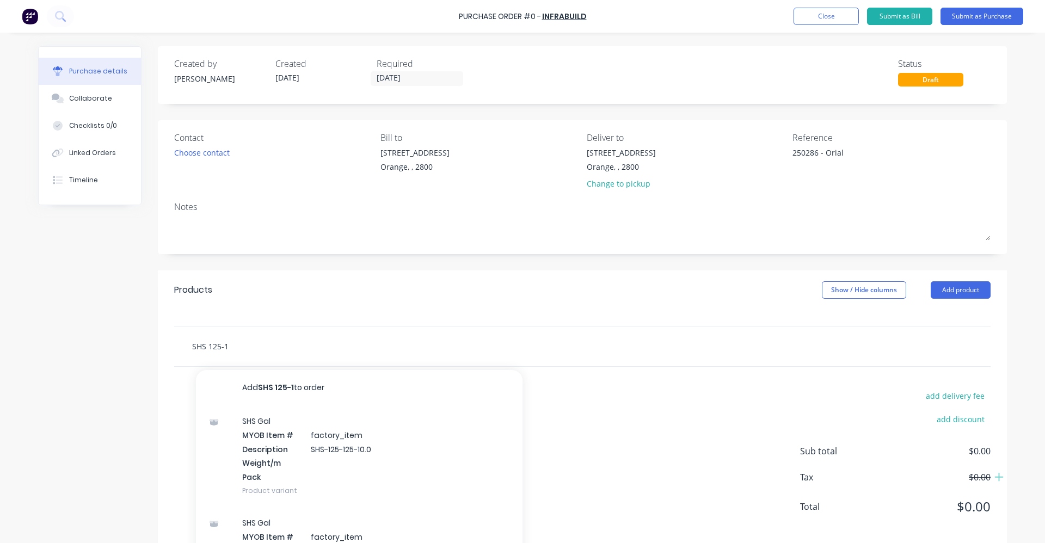
type input "SHS 125-12"
type textarea "x"
type input "SHS 125-125"
type textarea "x"
type input "SHS 125-125-"
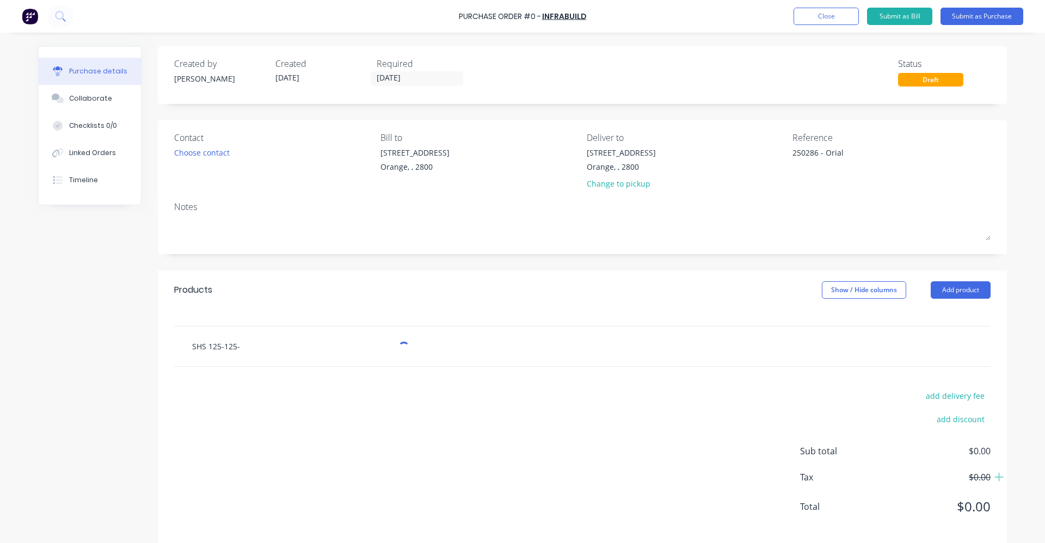
type textarea "x"
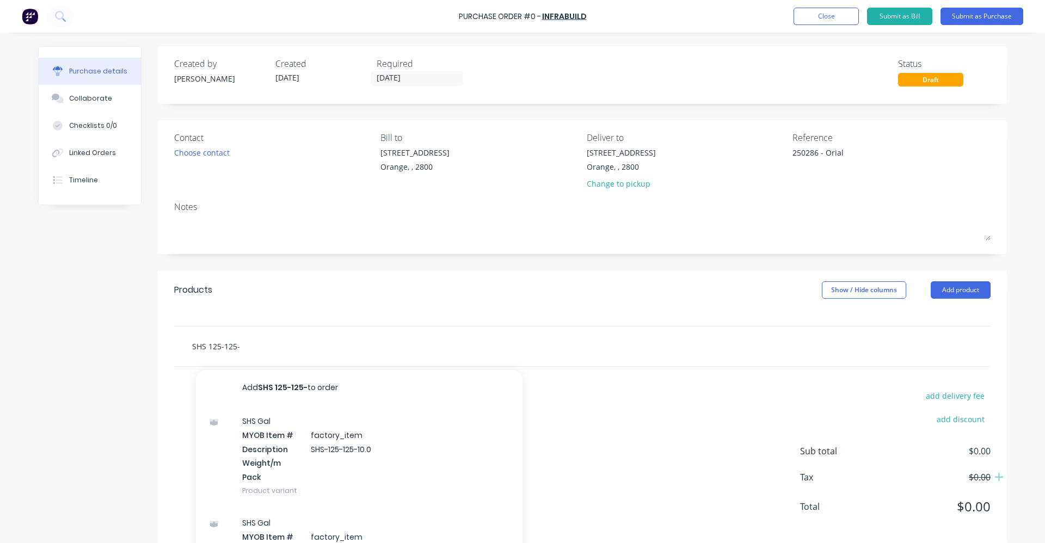
type input "SHS 125-125-"
click at [245, 347] on input "SHS 125-125-" at bounding box center [300, 346] width 218 height 22
click at [249, 345] on input "SHS 125-125-" at bounding box center [300, 346] width 218 height 22
type textarea "x"
type input "SHS [PHONE_NUMBER]"
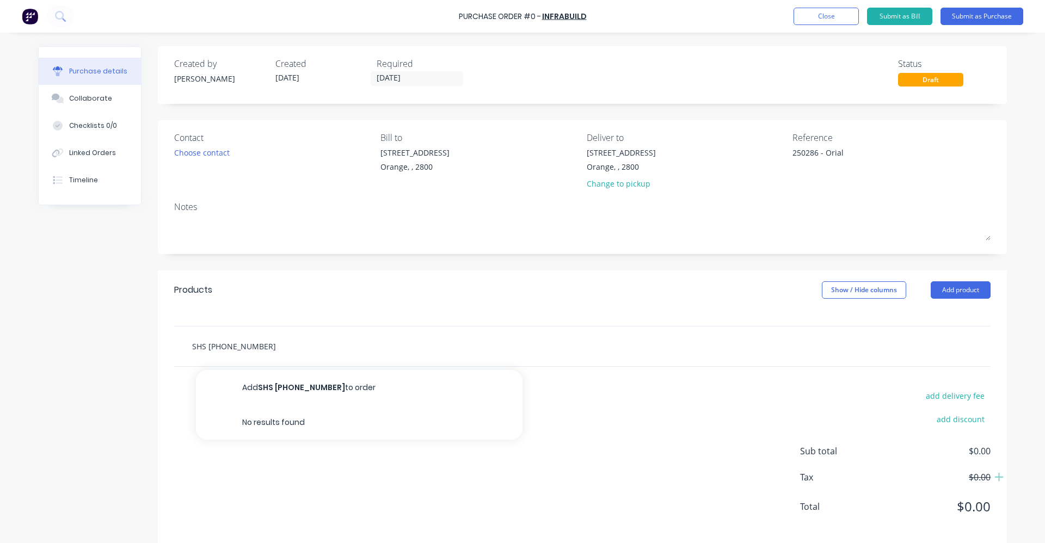
click at [242, 346] on input "SHS [PHONE_NUMBER]" at bounding box center [300, 346] width 218 height 22
type textarea "x"
type input "SHS 125-125-"
type textarea "x"
type input "SHS 125-125"
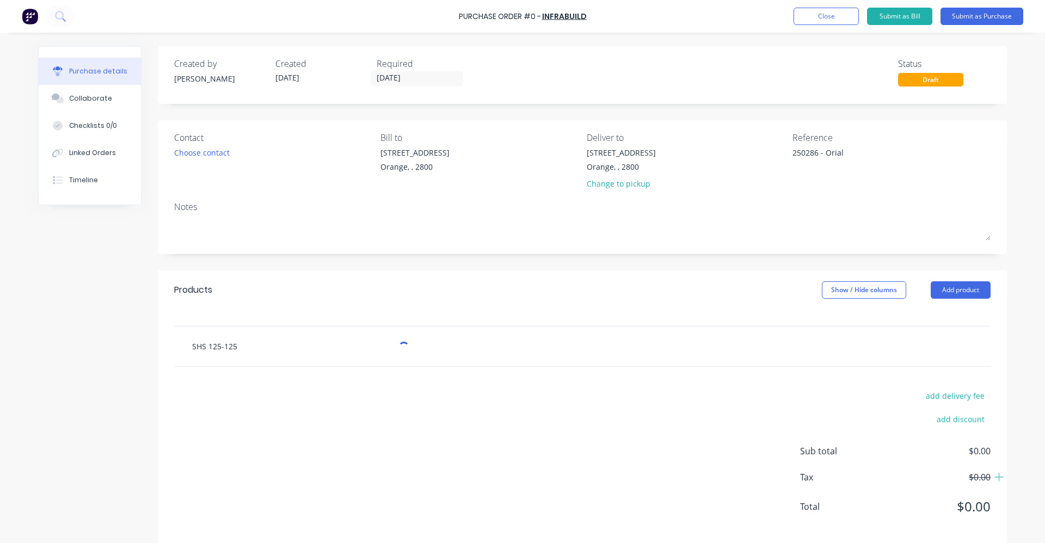
type textarea "x"
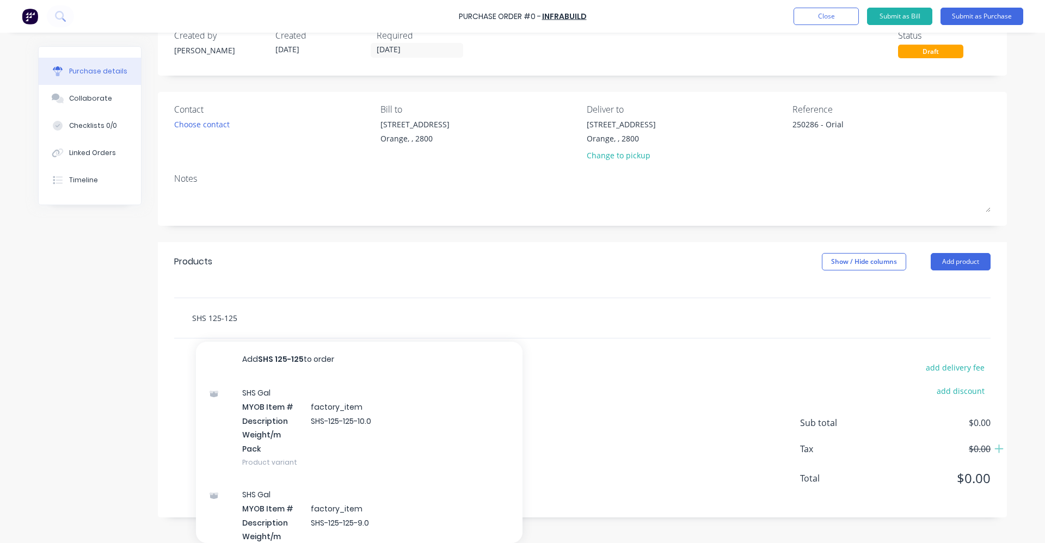
type input "SHS 125-125"
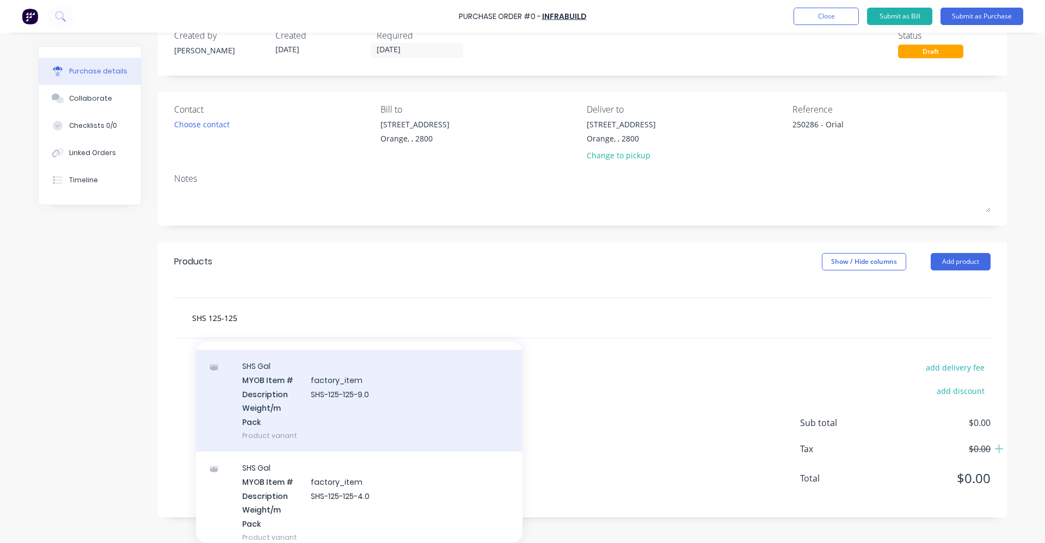
scroll to position [109, 0]
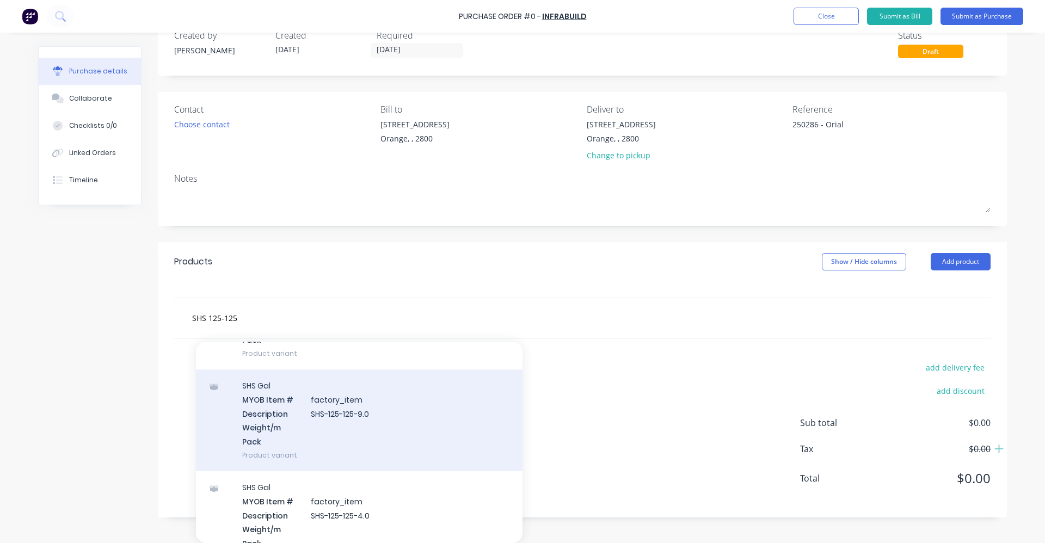
click at [326, 405] on div "SHS Gal MYOB Item # factory_item Description SHS-125-125-9.0 Weight/m Pack Prod…" at bounding box center [359, 420] width 326 height 102
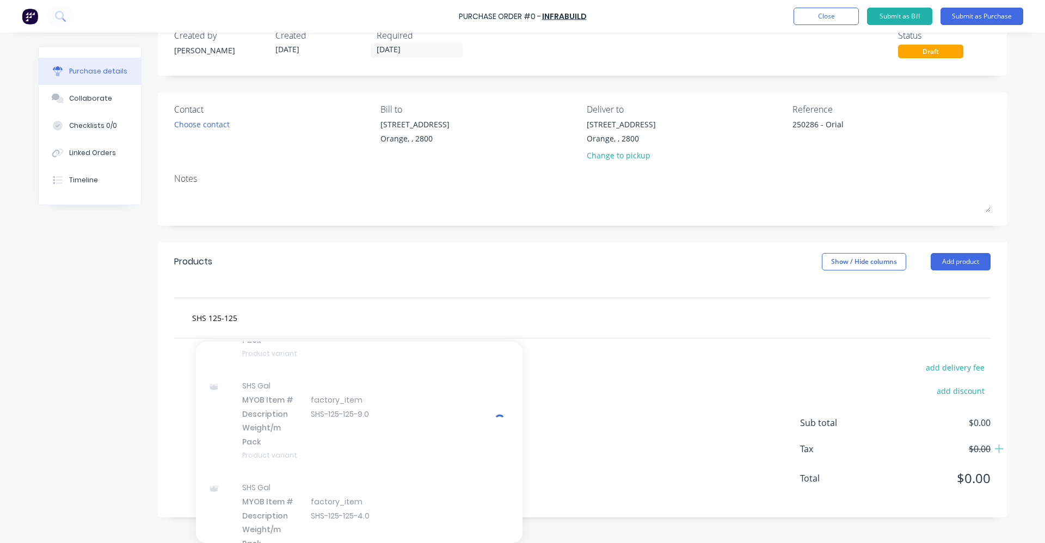
type textarea "x"
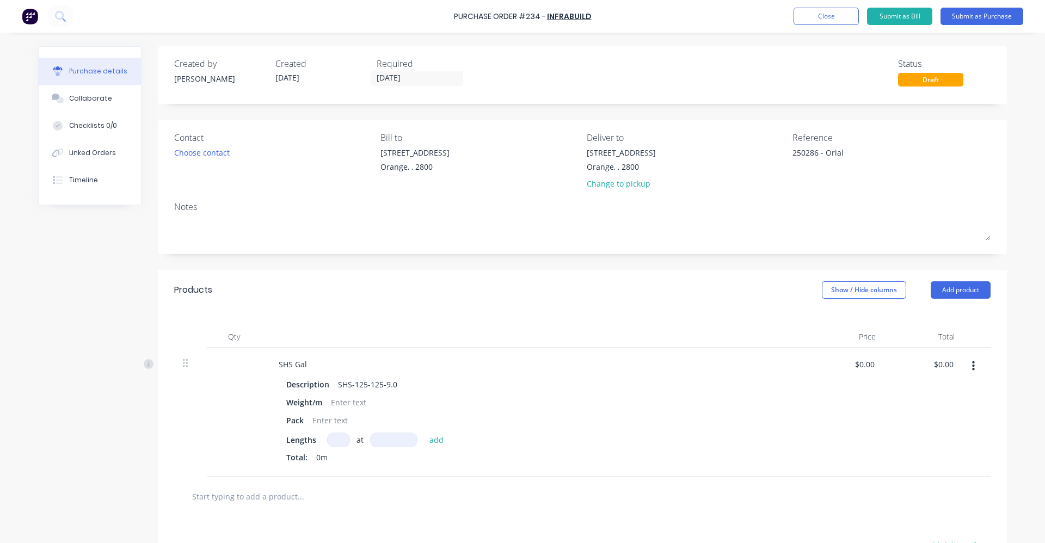
click at [332, 440] on input at bounding box center [338, 440] width 23 height 15
type textarea "x"
type input "1"
type textarea "x"
type input "1"
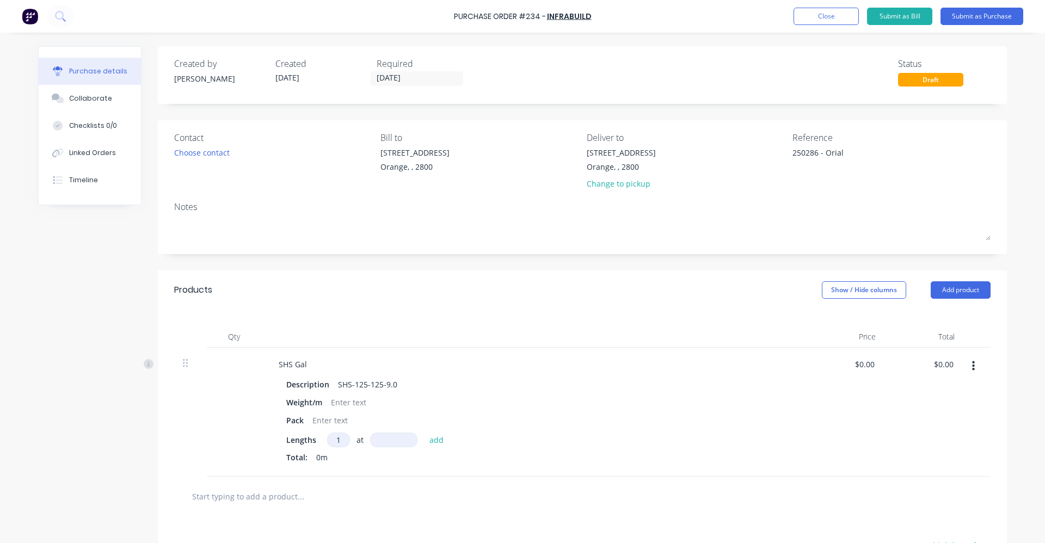
drag, startPoint x: 379, startPoint y: 438, endPoint x: 386, endPoint y: 441, distance: 7.6
click at [379, 438] on input at bounding box center [393, 440] width 47 height 15
type textarea "x"
type input "1"
type textarea "x"
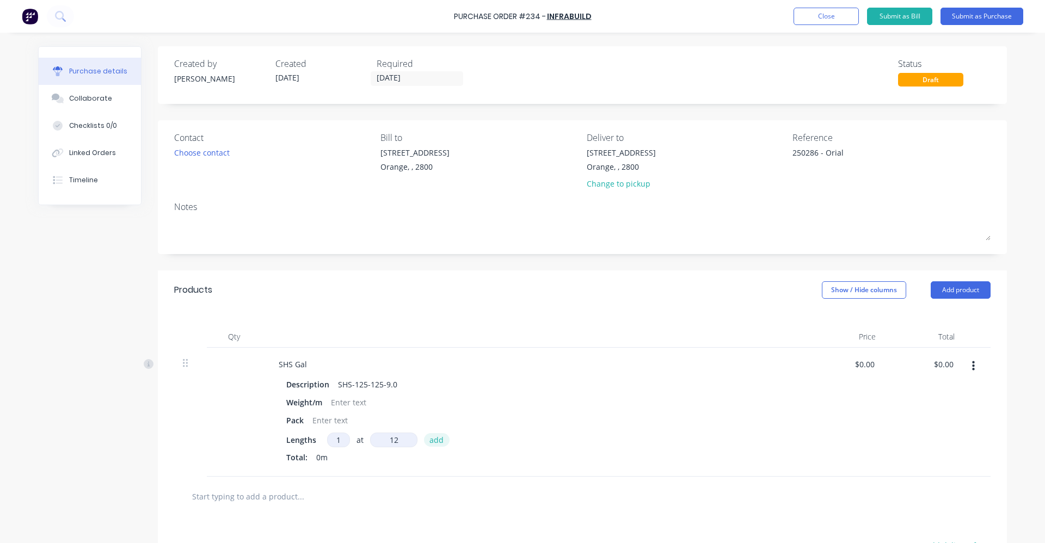
type input "12"
type textarea "x"
type input "12mm"
click at [435, 439] on button "add" at bounding box center [437, 439] width 26 height 13
type textarea "x"
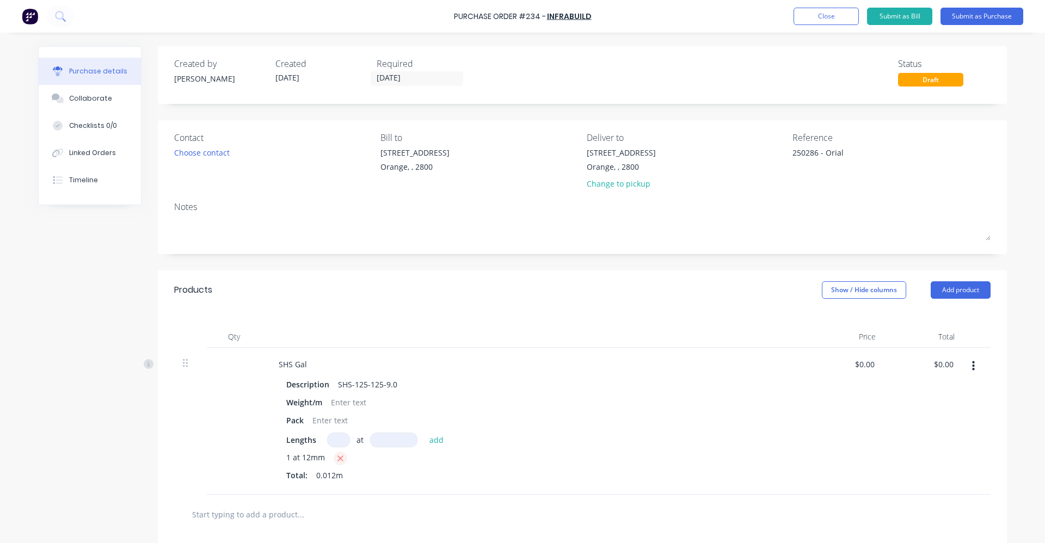
click at [337, 458] on icon "button" at bounding box center [340, 459] width 7 height 10
type textarea "x"
type input "1"
click at [384, 440] on input at bounding box center [393, 440] width 47 height 15
type textarea "x"
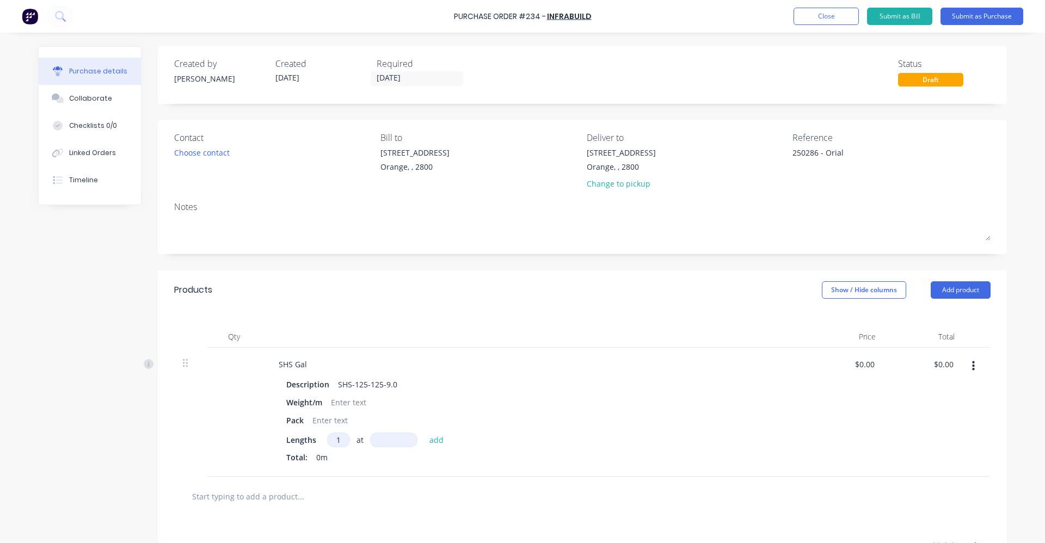
type input "1"
type textarea "x"
type input "12"
type textarea "x"
type input "120"
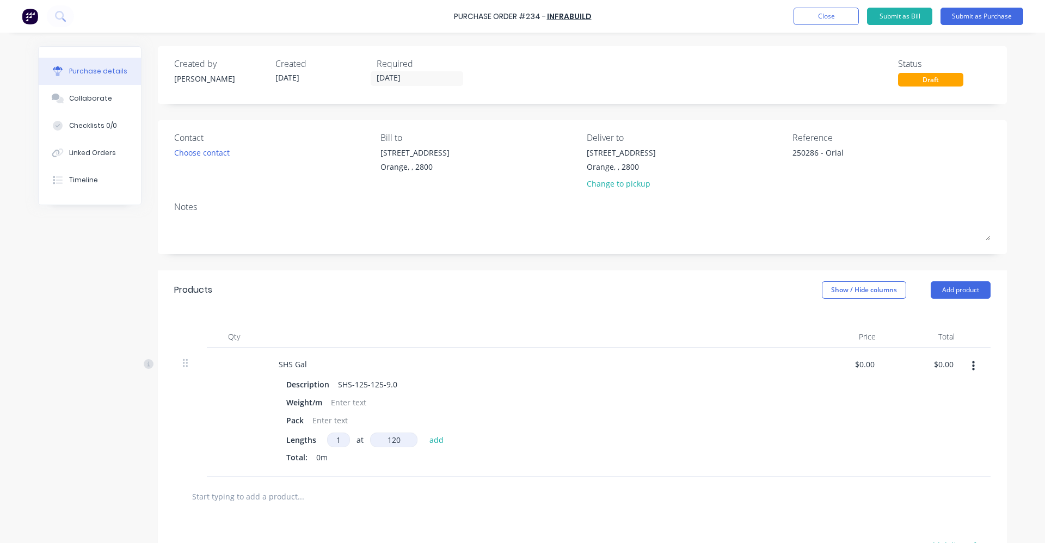
type textarea "x"
type input "1200"
type textarea "x"
type input "12000"
type textarea "x"
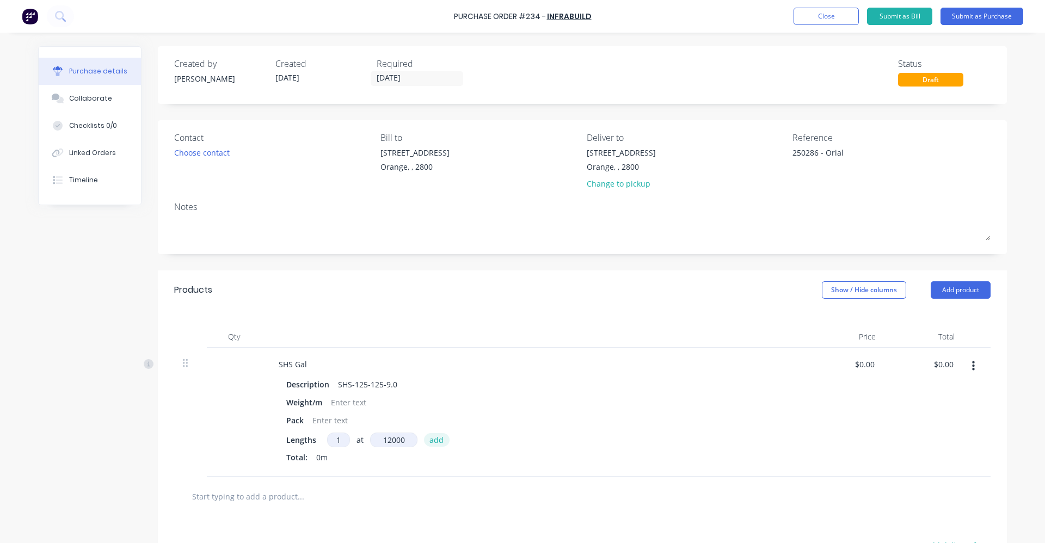
type input "12000mm"
click at [431, 438] on button "add" at bounding box center [437, 439] width 26 height 13
type textarea "x"
click at [205, 150] on div "Choose contact" at bounding box center [201, 152] width 55 height 11
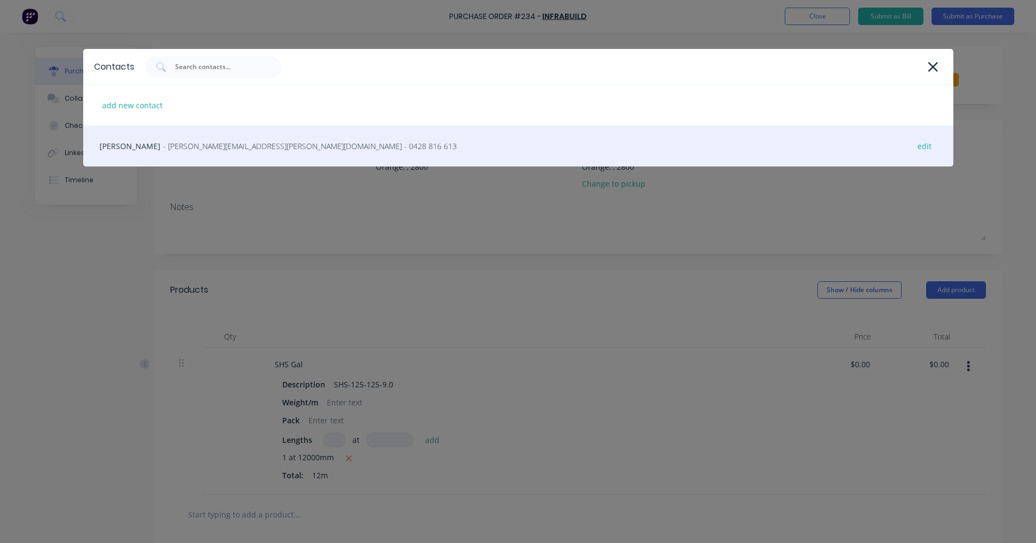
click at [182, 141] on span "- [PERSON_NAME][EMAIL_ADDRESS][PERSON_NAME][DOMAIN_NAME] - 0428 816 613" at bounding box center [310, 145] width 294 height 11
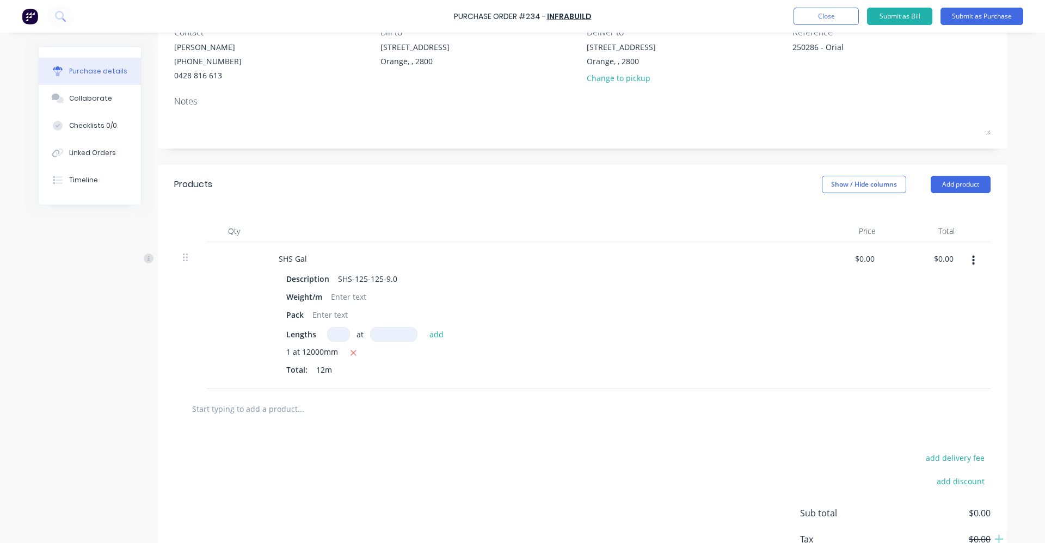
scroll to position [109, 0]
click at [350, 349] on icon "button" at bounding box center [353, 350] width 7 height 10
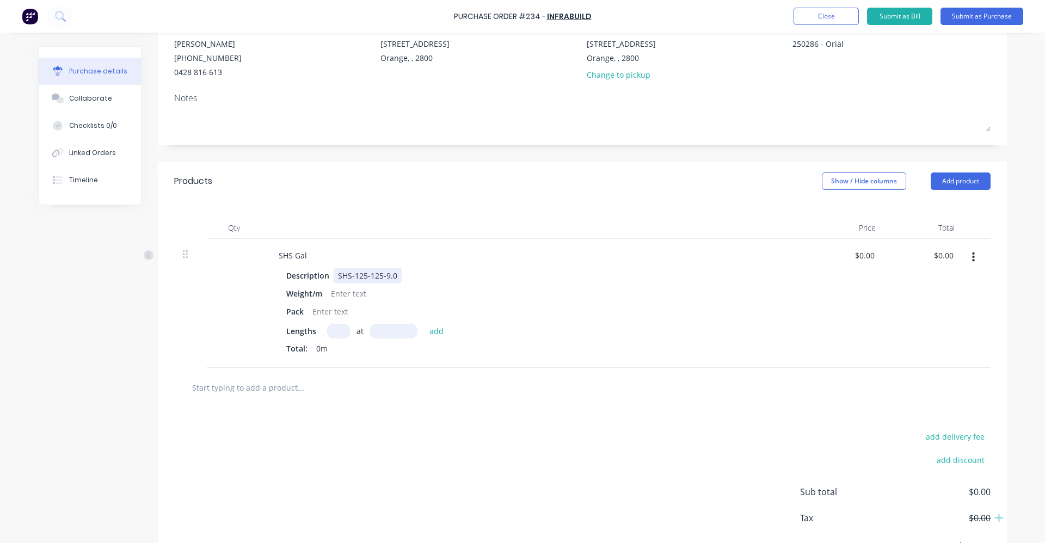
click at [385, 273] on div "SHS-125-125-9.0" at bounding box center [367, 276] width 68 height 16
click at [382, 274] on div "SHS-125-125-9.0" at bounding box center [367, 276] width 68 height 16
click at [306, 273] on div "Description" at bounding box center [308, 276] width 52 height 16
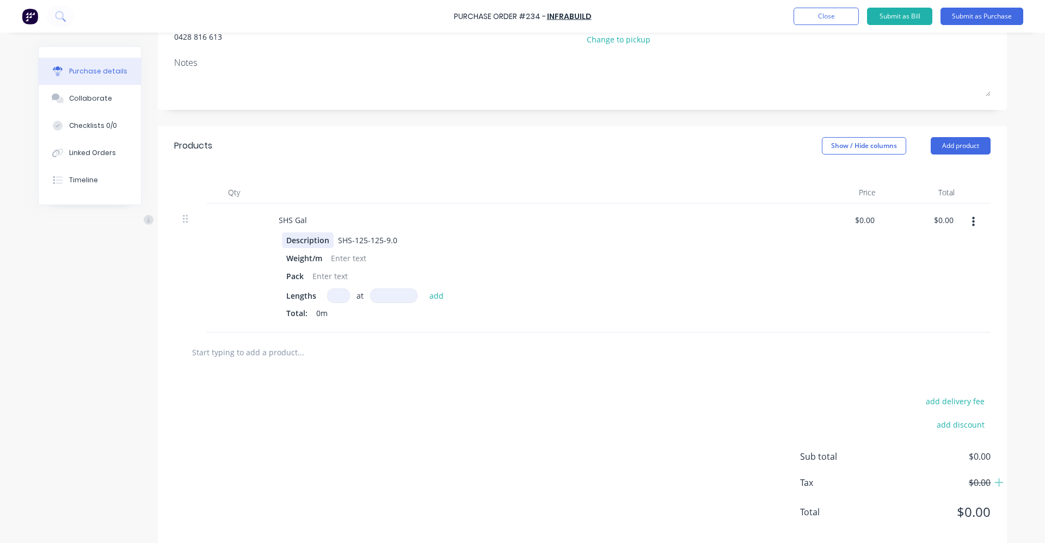
scroll to position [163, 0]
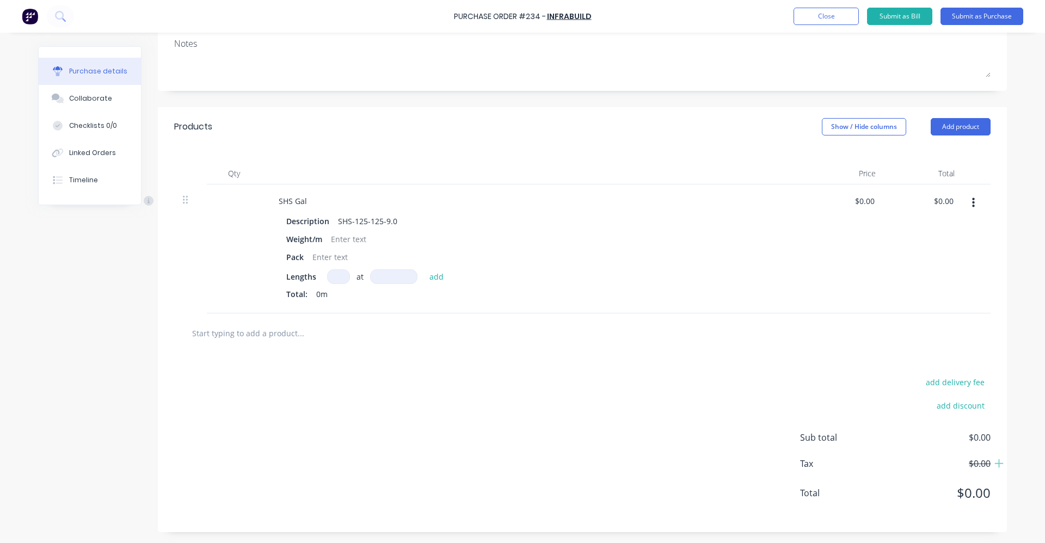
click at [972, 203] on icon "button" at bounding box center [973, 203] width 3 height 10
click at [910, 231] on button "Edit" at bounding box center [939, 232] width 92 height 22
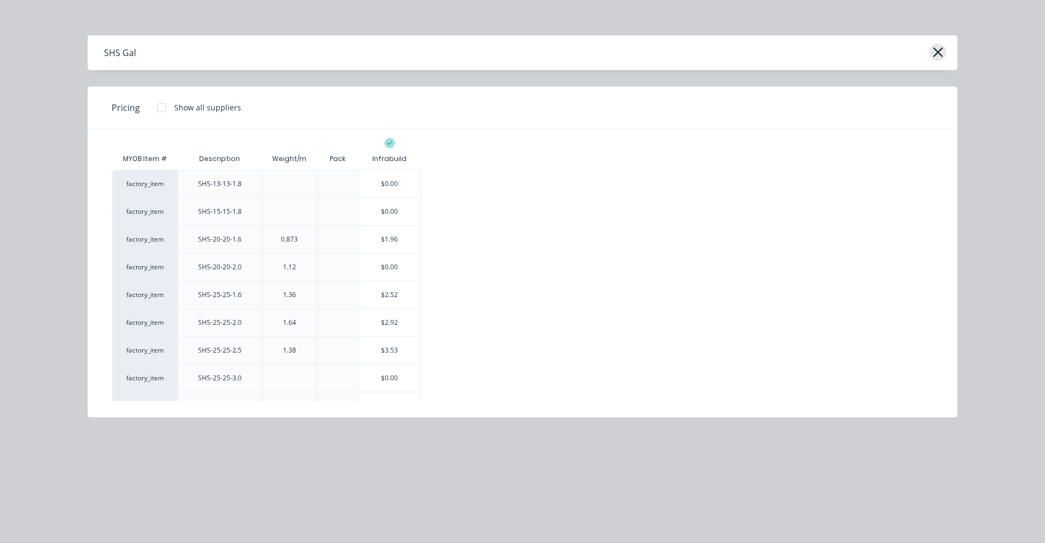
click at [940, 50] on icon "button" at bounding box center [937, 52] width 10 height 10
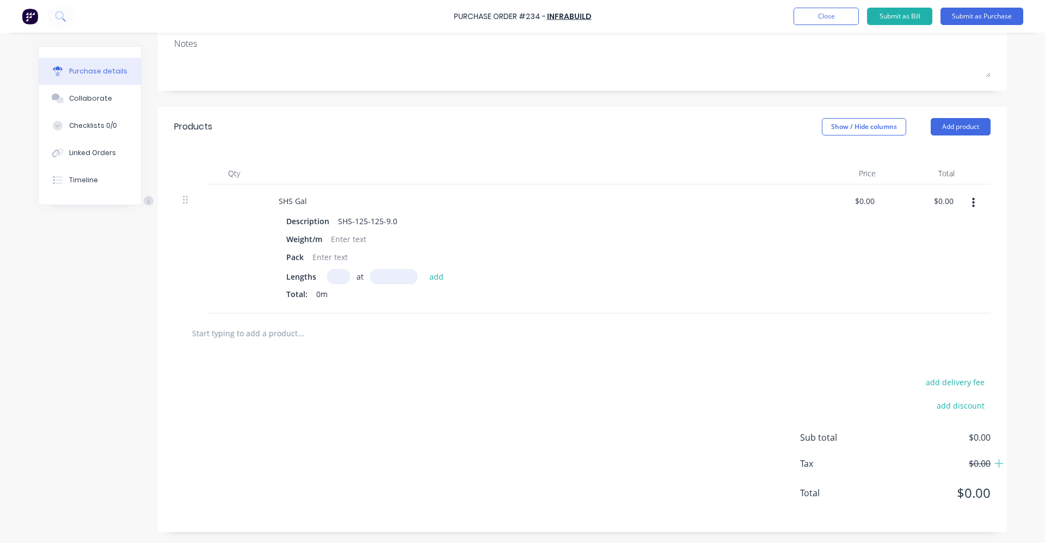
click at [972, 199] on icon "button" at bounding box center [973, 203] width 3 height 10
click at [906, 294] on button "Delete" at bounding box center [939, 297] width 92 height 22
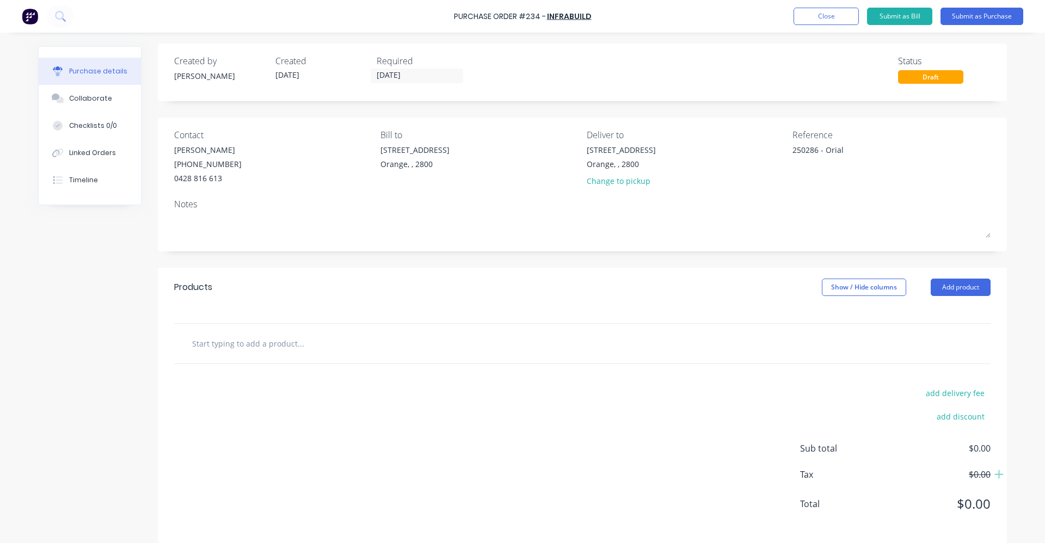
scroll to position [0, 0]
click at [959, 290] on button "Add product" at bounding box center [960, 289] width 60 height 17
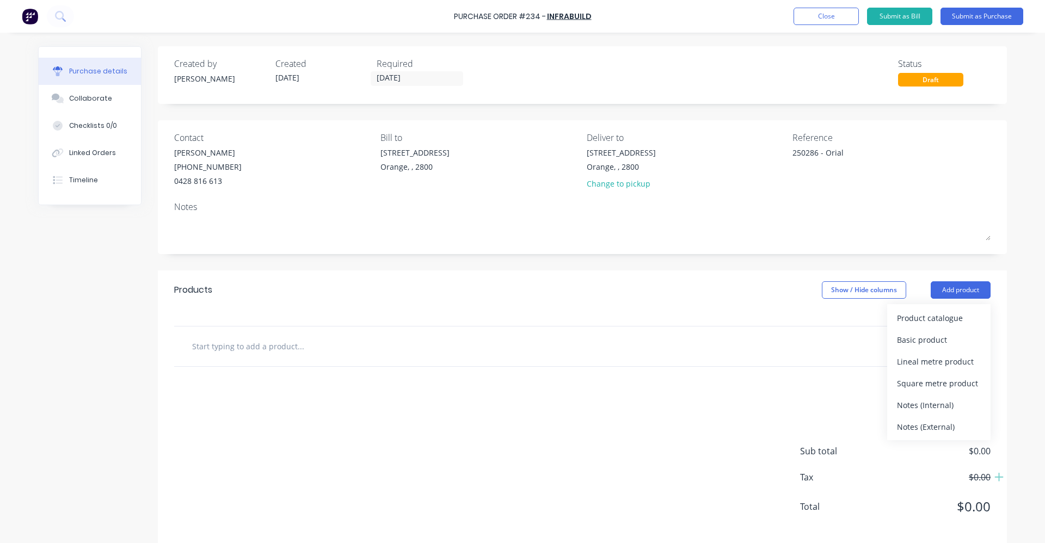
click at [230, 349] on input "text" at bounding box center [300, 346] width 218 height 22
type textarea "x"
type input "1"
type textarea "x"
type input "12"
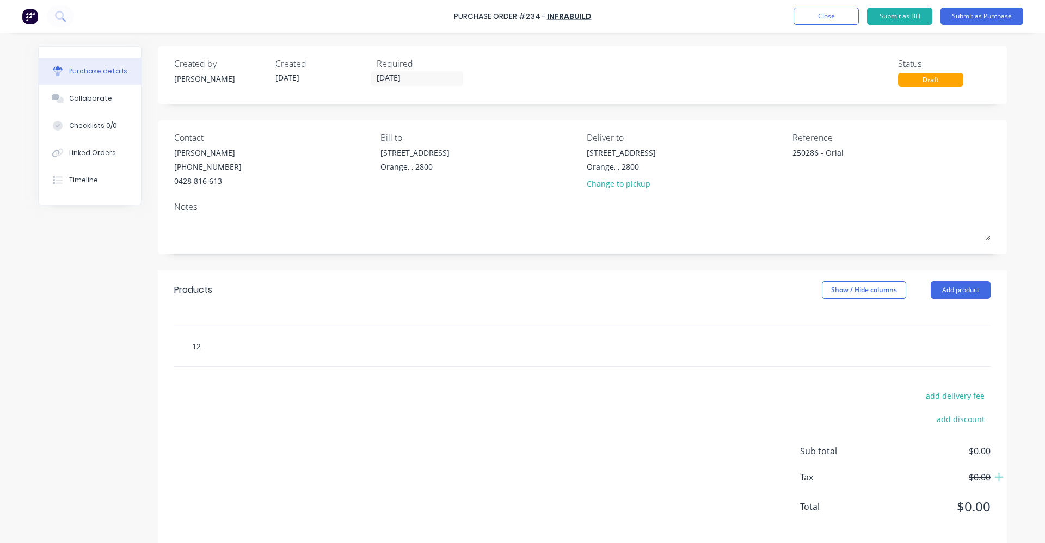
type textarea "x"
type input "125"
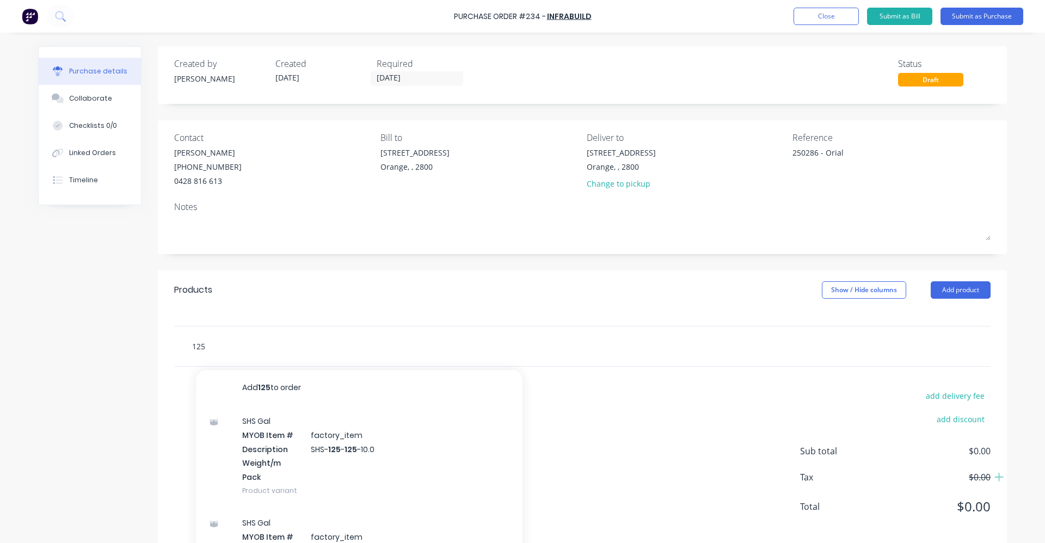
type textarea "x"
type input "125-"
type textarea "x"
type input "125-1"
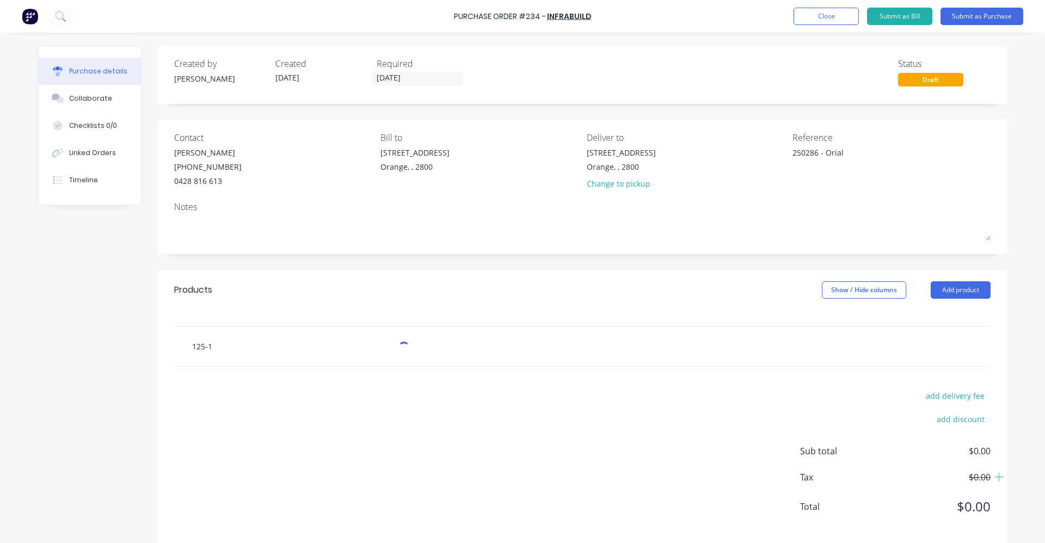
type textarea "x"
type input "125-12"
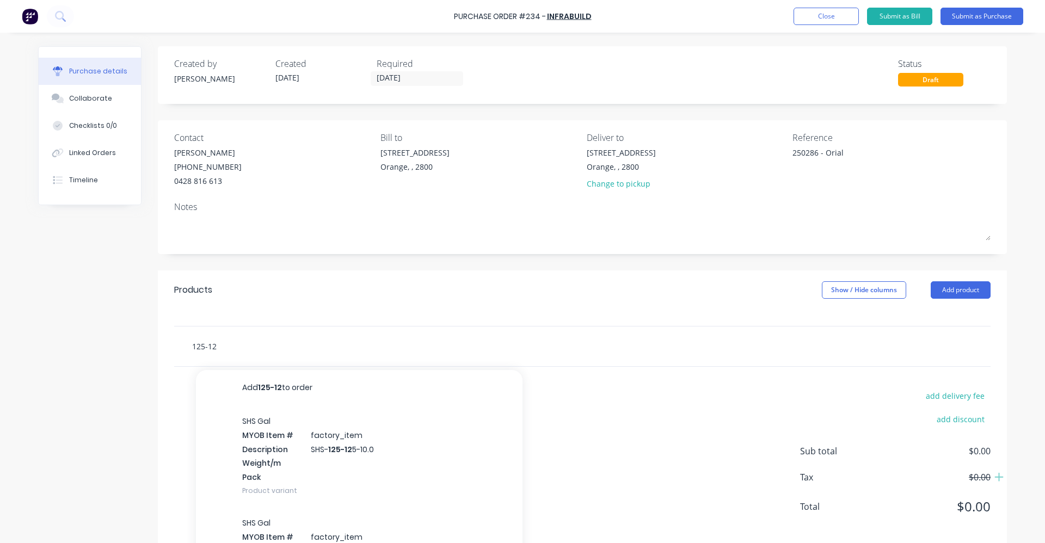
type textarea "x"
type input "125-125"
type textarea "x"
type input "125-125-"
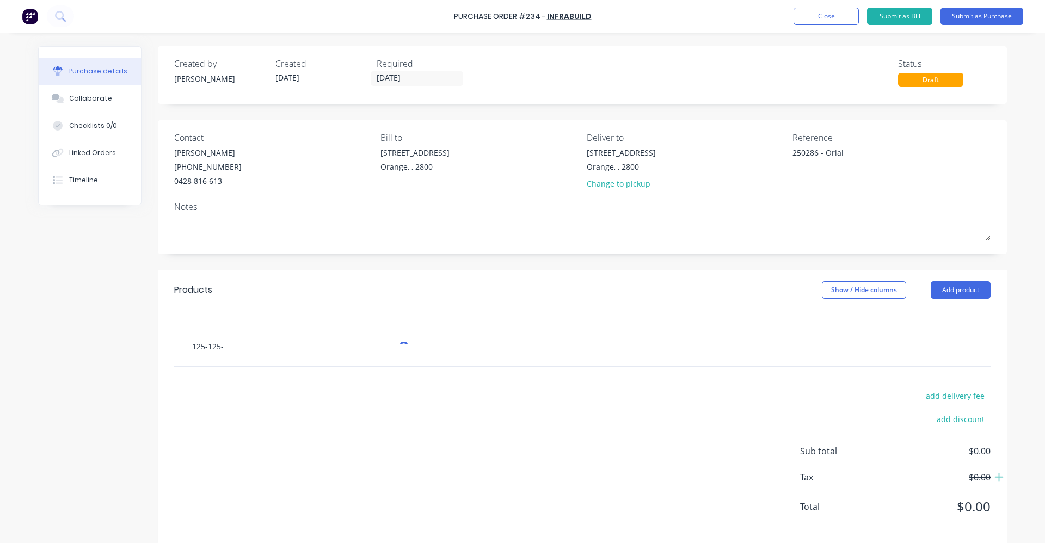
type textarea "x"
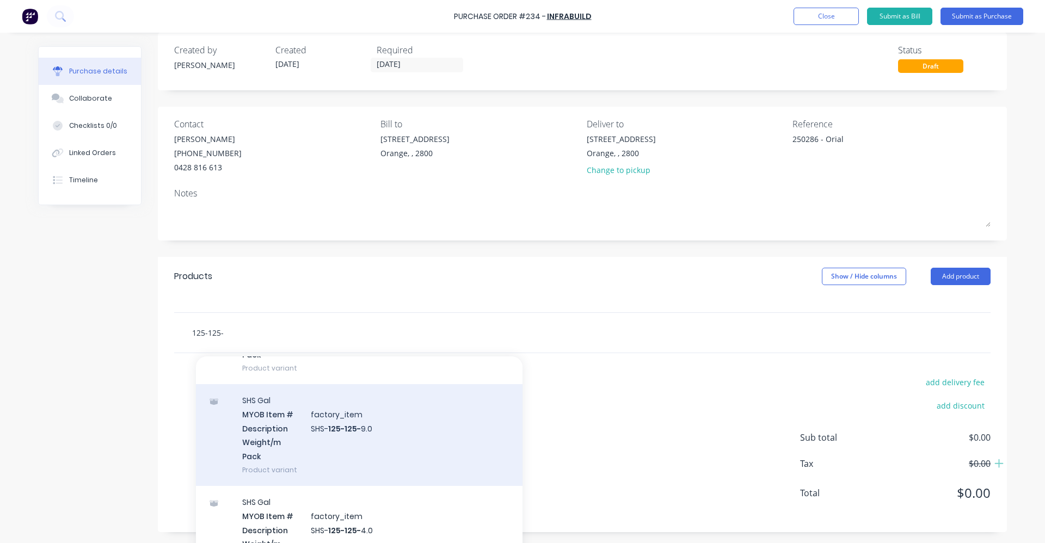
scroll to position [163, 0]
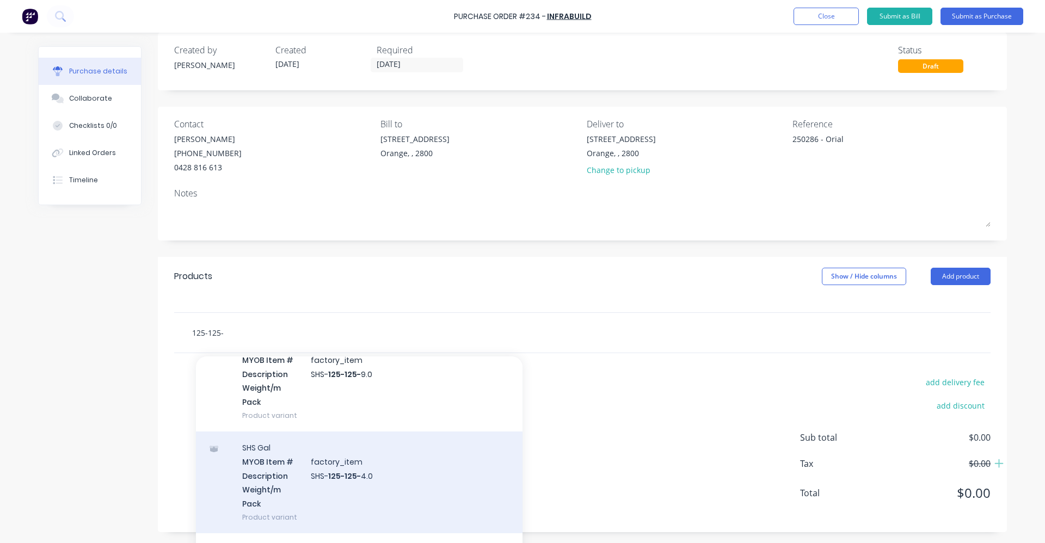
type input "125-125-"
click at [325, 469] on div "SHS Gal MYOB Item # factory_item Description SHS- 125-125- 4.0 Weight/m Pack Pr…" at bounding box center [359, 482] width 326 height 102
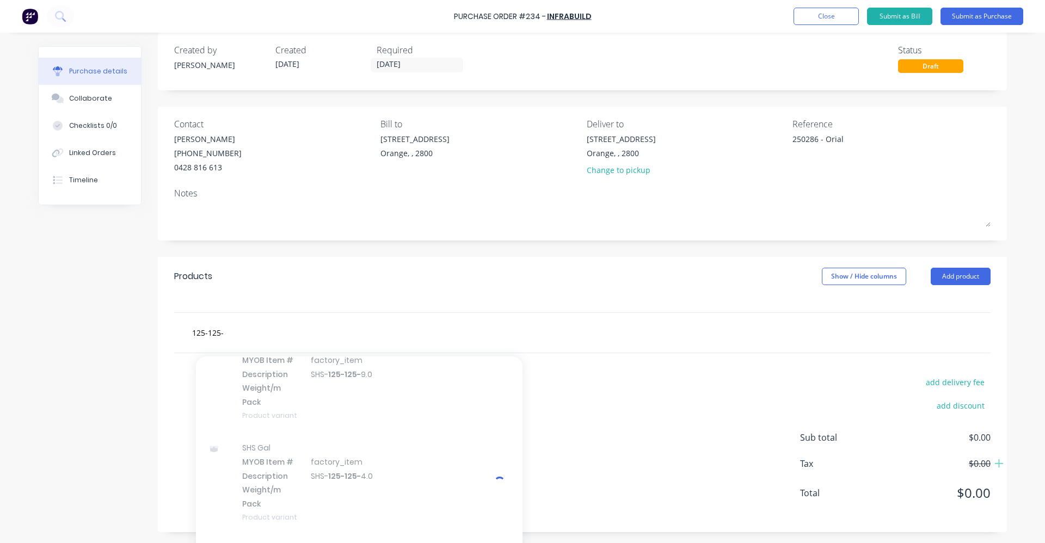
type textarea "x"
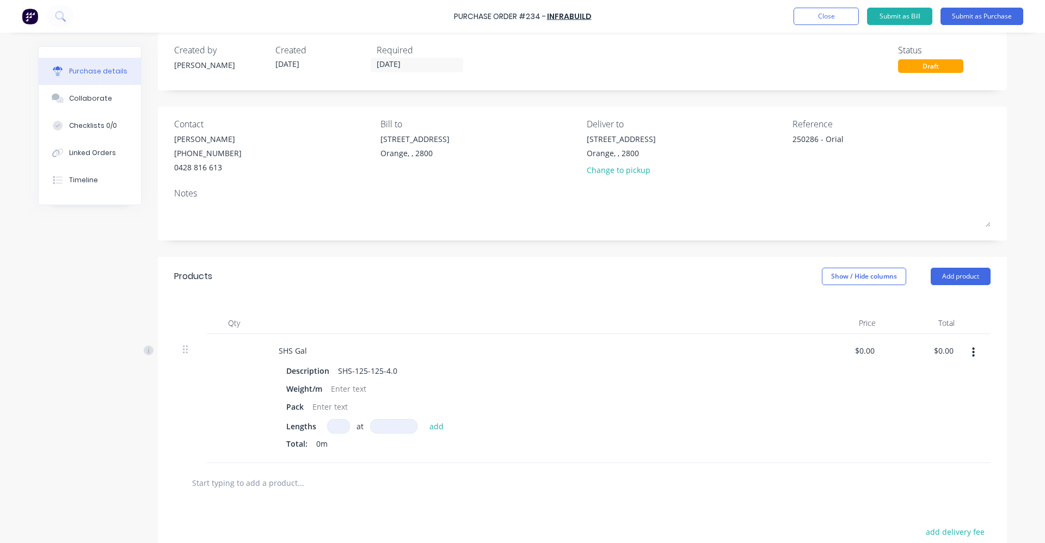
type textarea "x"
type input "1"
click at [387, 425] on input at bounding box center [393, 426] width 47 height 15
type textarea "x"
type input "1"
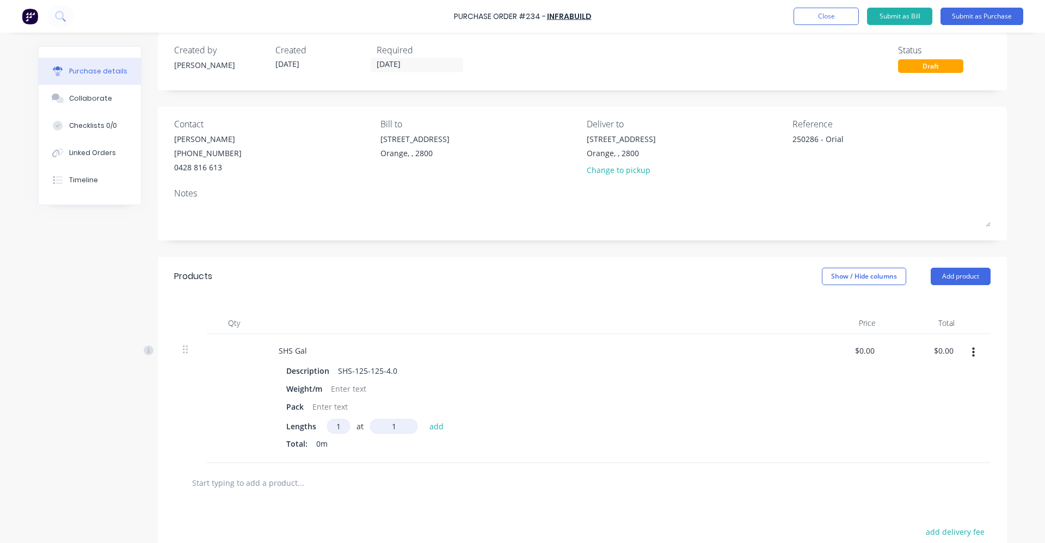
type textarea "x"
type input "12"
type textarea "x"
type input "120"
type textarea "x"
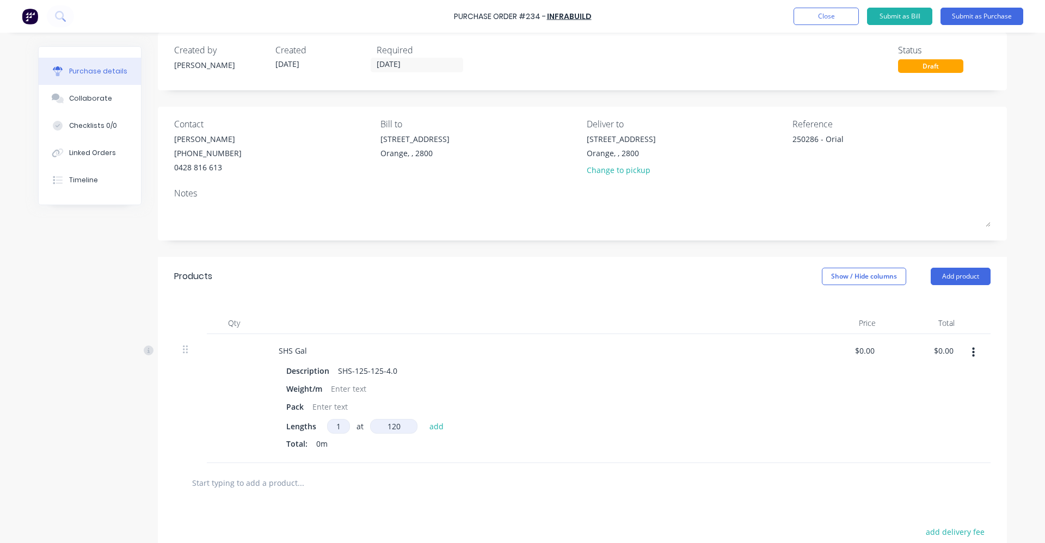
type input "1200"
type textarea "x"
type input "12000"
type textarea "x"
type input "12000mm"
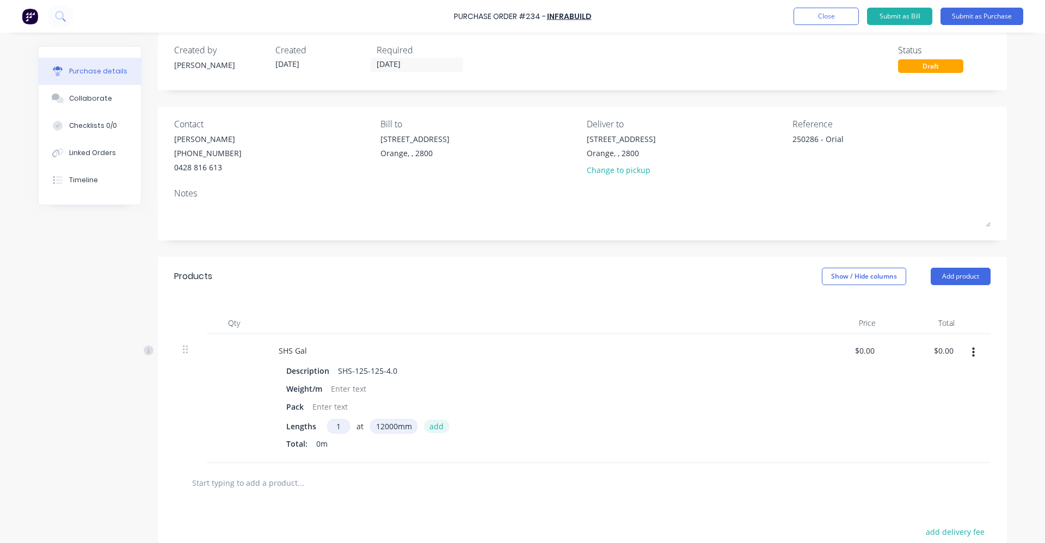
click at [434, 425] on button "add" at bounding box center [437, 425] width 26 height 13
type textarea "x"
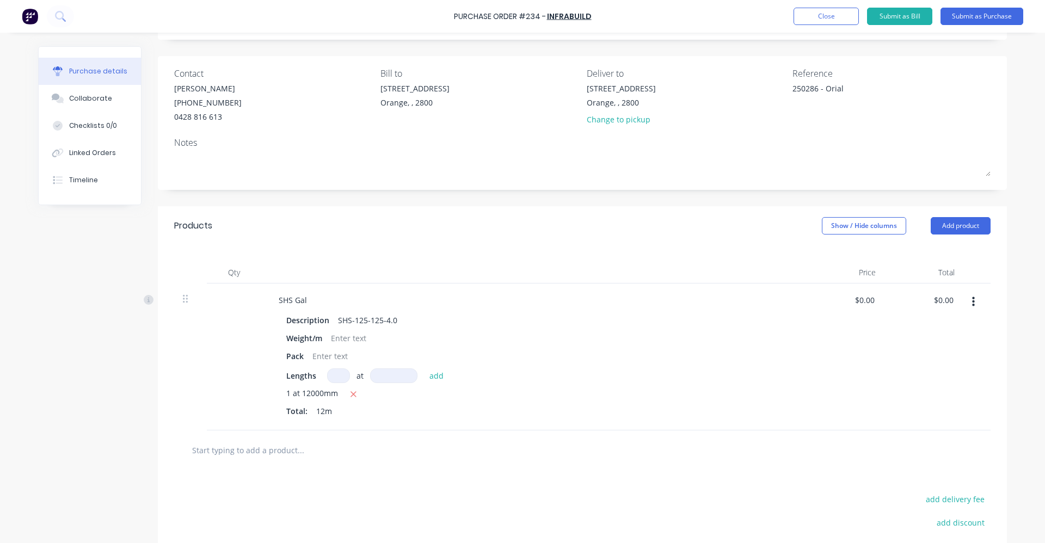
scroll to position [18, 0]
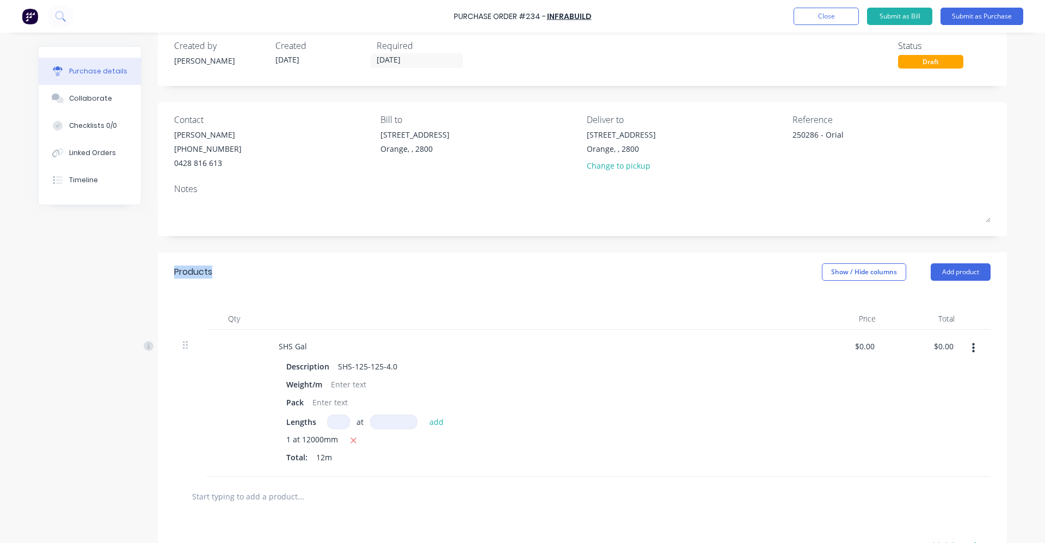
drag, startPoint x: 170, startPoint y: 272, endPoint x: 222, endPoint y: 276, distance: 52.4
click at [222, 276] on div "Products Show / Hide columns Add product" at bounding box center [582, 271] width 849 height 39
click at [522, 280] on div "Products Show / Hide columns Add product" at bounding box center [582, 271] width 849 height 39
click at [991, 12] on button "Submit as Purchase" at bounding box center [981, 16] width 83 height 17
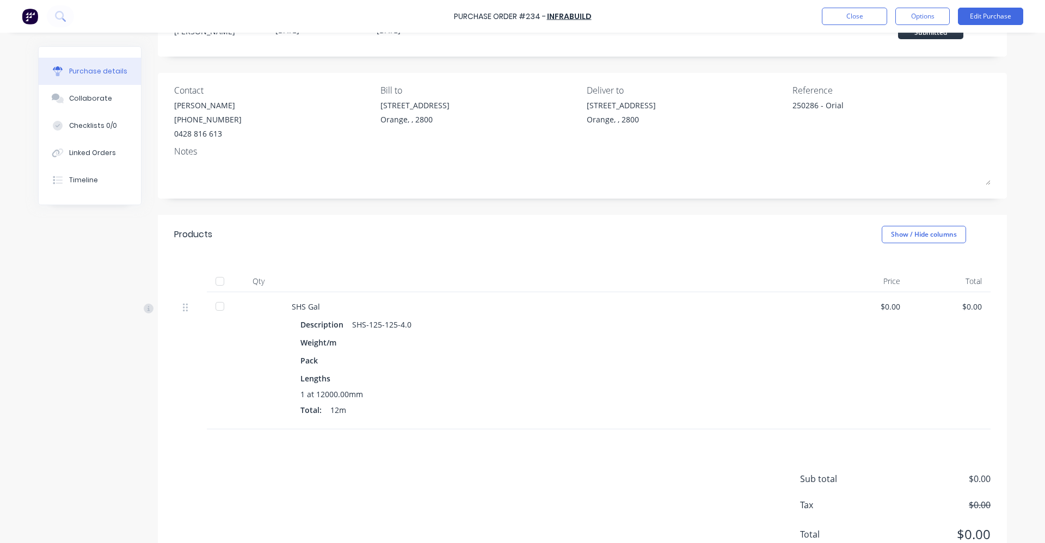
scroll to position [0, 0]
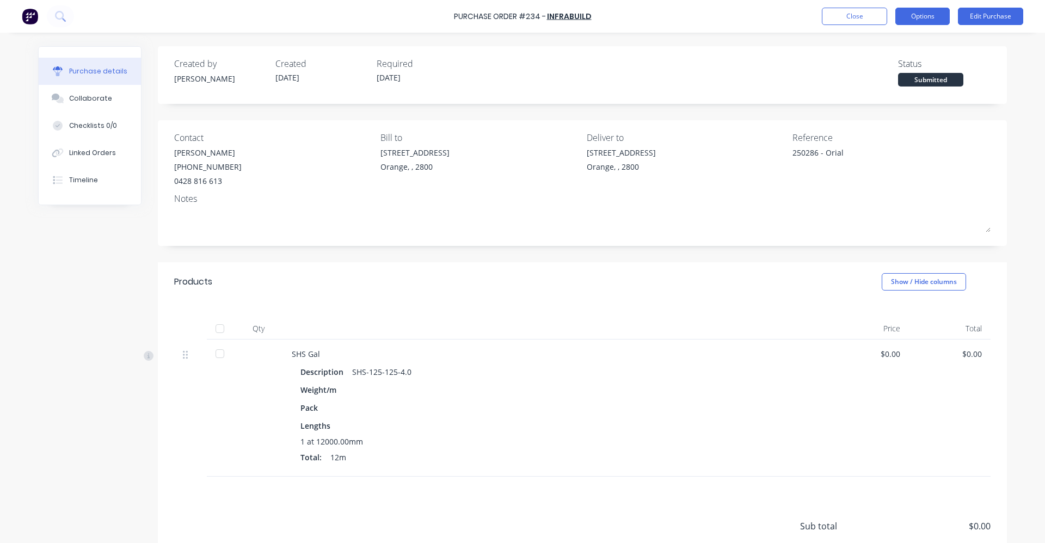
click at [928, 16] on button "Options" at bounding box center [922, 16] width 54 height 17
click at [1017, 132] on div "Purchase Order #234 - Infrabuild Close Options Edit Purchase Purchase details C…" at bounding box center [522, 271] width 1045 height 543
click at [927, 15] on button "Options" at bounding box center [922, 16] width 54 height 17
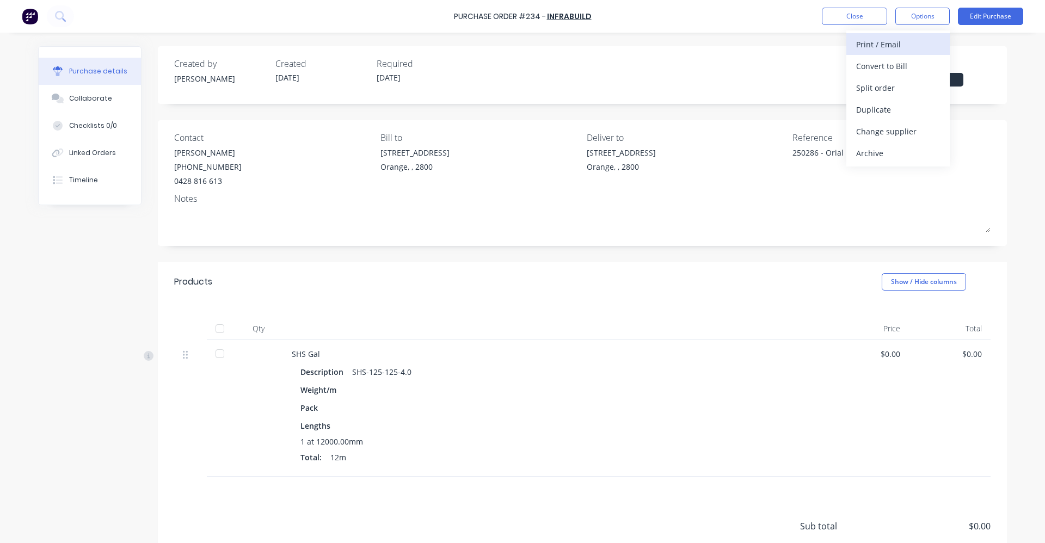
click at [889, 45] on div "Print / Email" at bounding box center [898, 44] width 84 height 16
click at [882, 85] on div "Without pricing" at bounding box center [898, 88] width 84 height 16
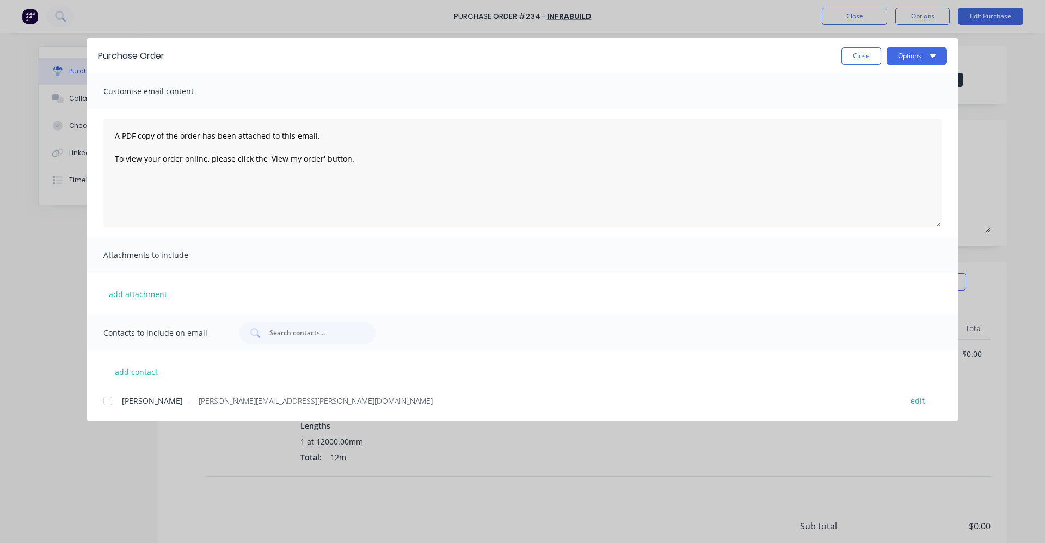
click at [110, 399] on div at bounding box center [108, 401] width 22 height 22
drag, startPoint x: 190, startPoint y: 135, endPoint x: 392, endPoint y: 167, distance: 203.8
click at [392, 167] on textarea "A PDF copy of the order has been attached to this email. To view your order onl…" at bounding box center [522, 173] width 838 height 109
click at [443, 262] on div "Attachments to include" at bounding box center [522, 254] width 870 height 35
click at [934, 52] on icon "button" at bounding box center [932, 55] width 5 height 9
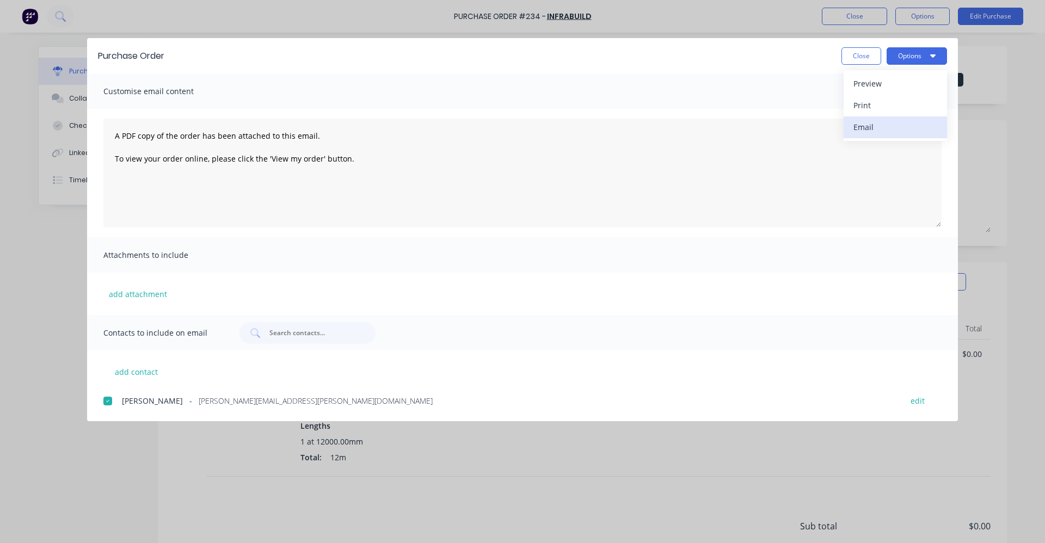
click at [867, 124] on div "Email" at bounding box center [895, 127] width 84 height 16
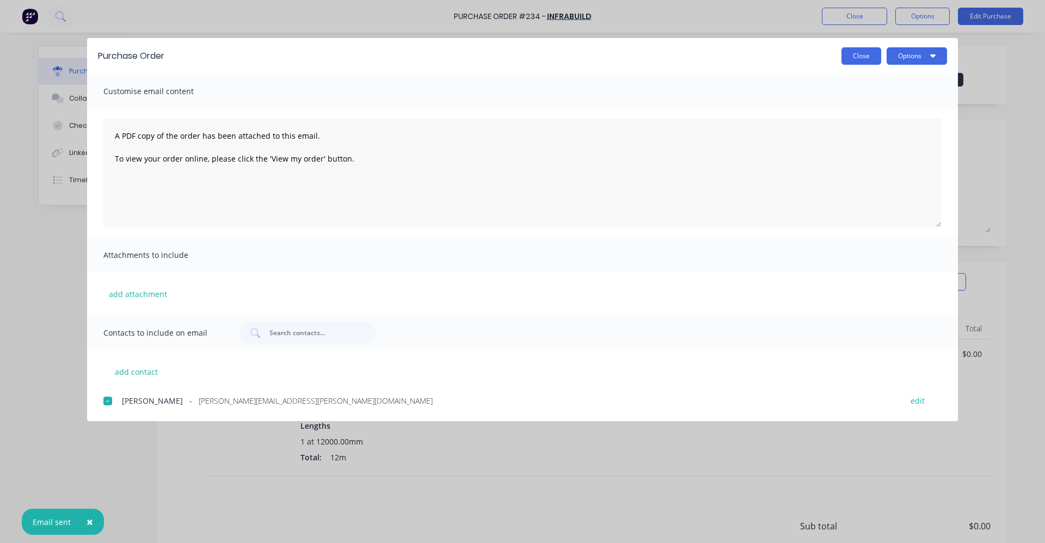
click at [859, 52] on button "Close" at bounding box center [861, 55] width 40 height 17
type textarea "x"
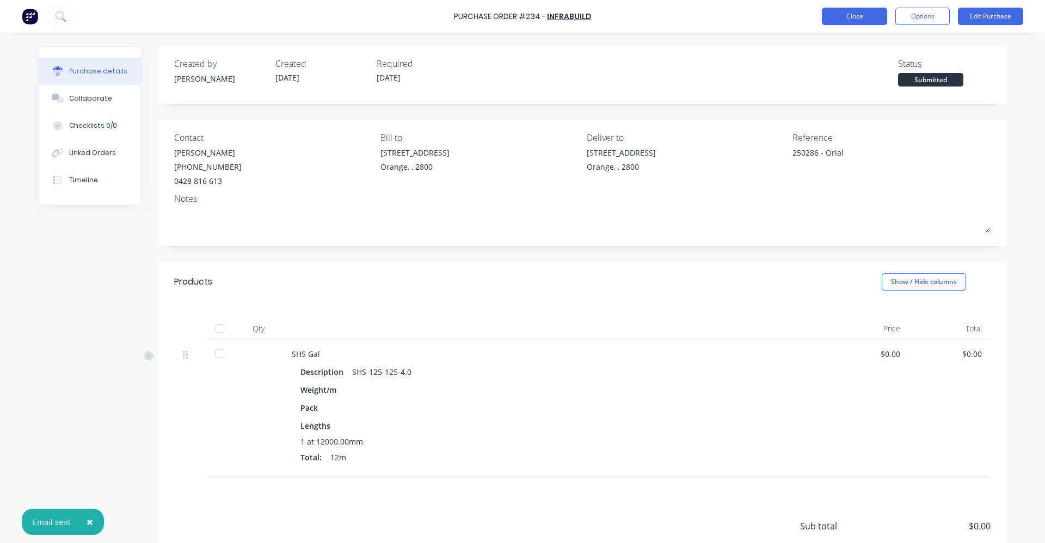
click at [853, 13] on button "Close" at bounding box center [853, 16] width 65 height 17
